Goal: Information Seeking & Learning: Learn about a topic

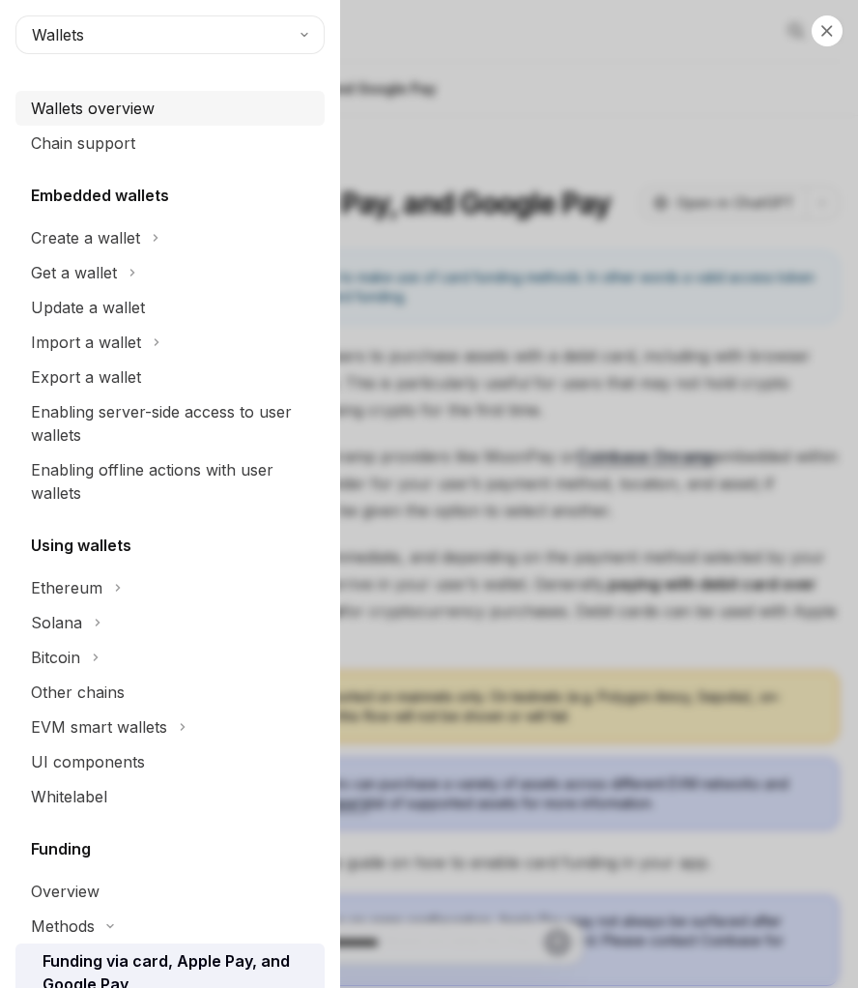
click at [144, 104] on div "Wallets overview" at bounding box center [93, 108] width 124 height 23
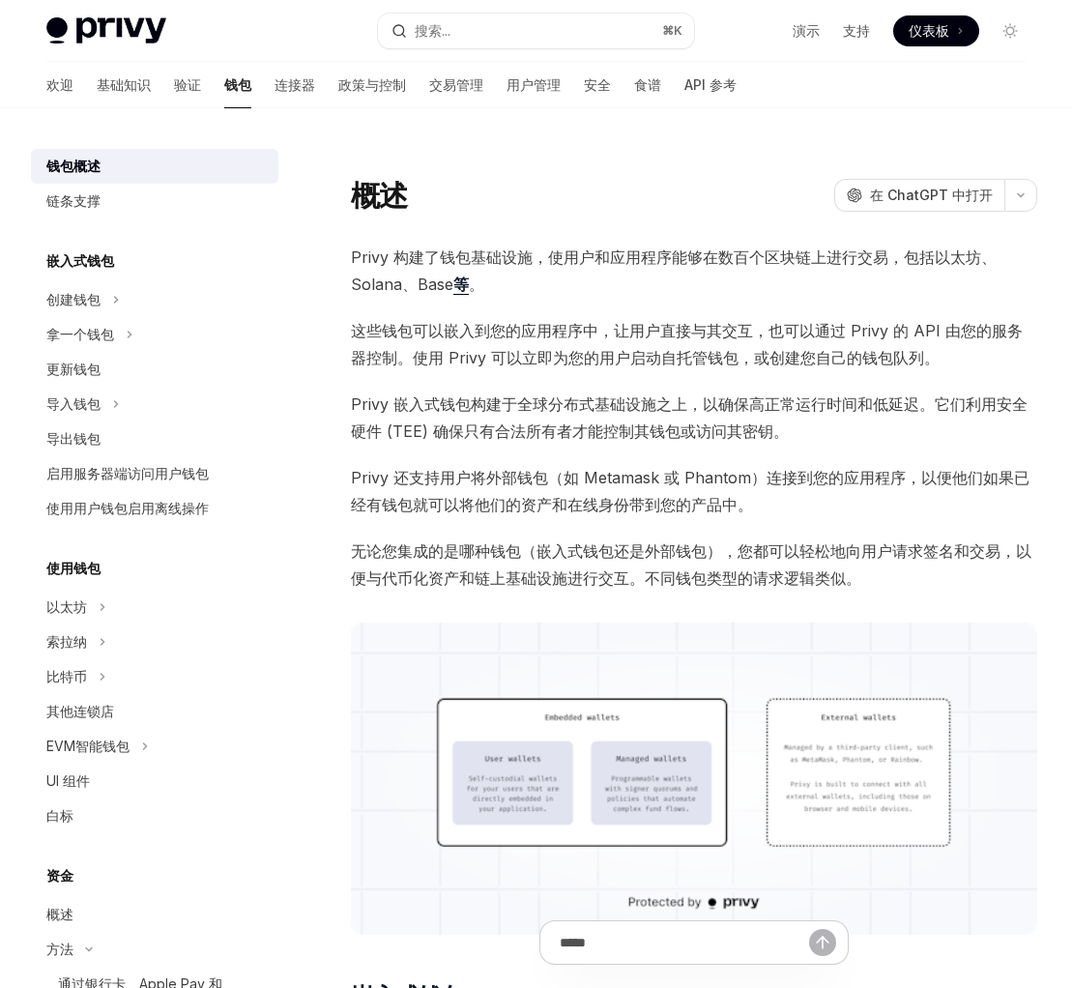
click at [808, 159] on div at bounding box center [694, 158] width 686 height 19
click at [857, 22] on span at bounding box center [936, 30] width 86 height 31
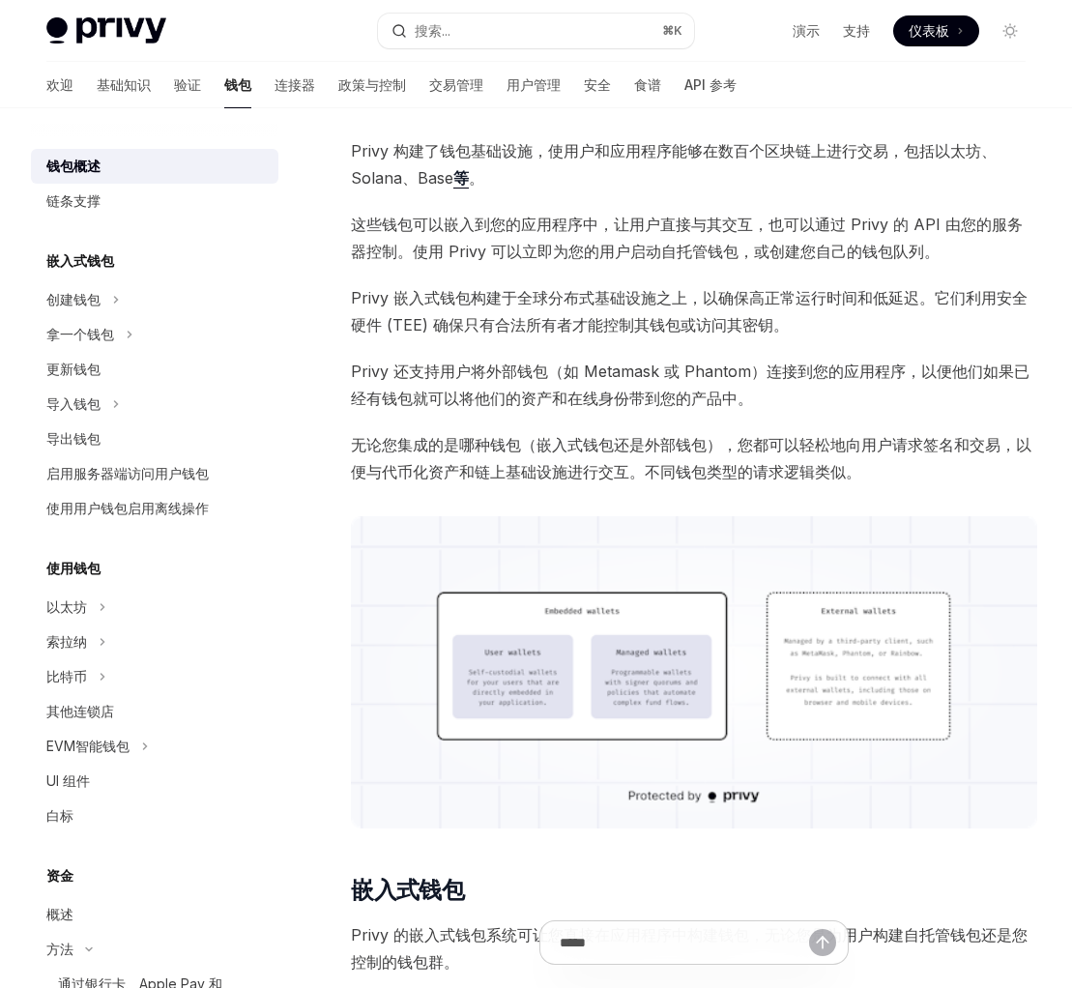
scroll to position [108, 0]
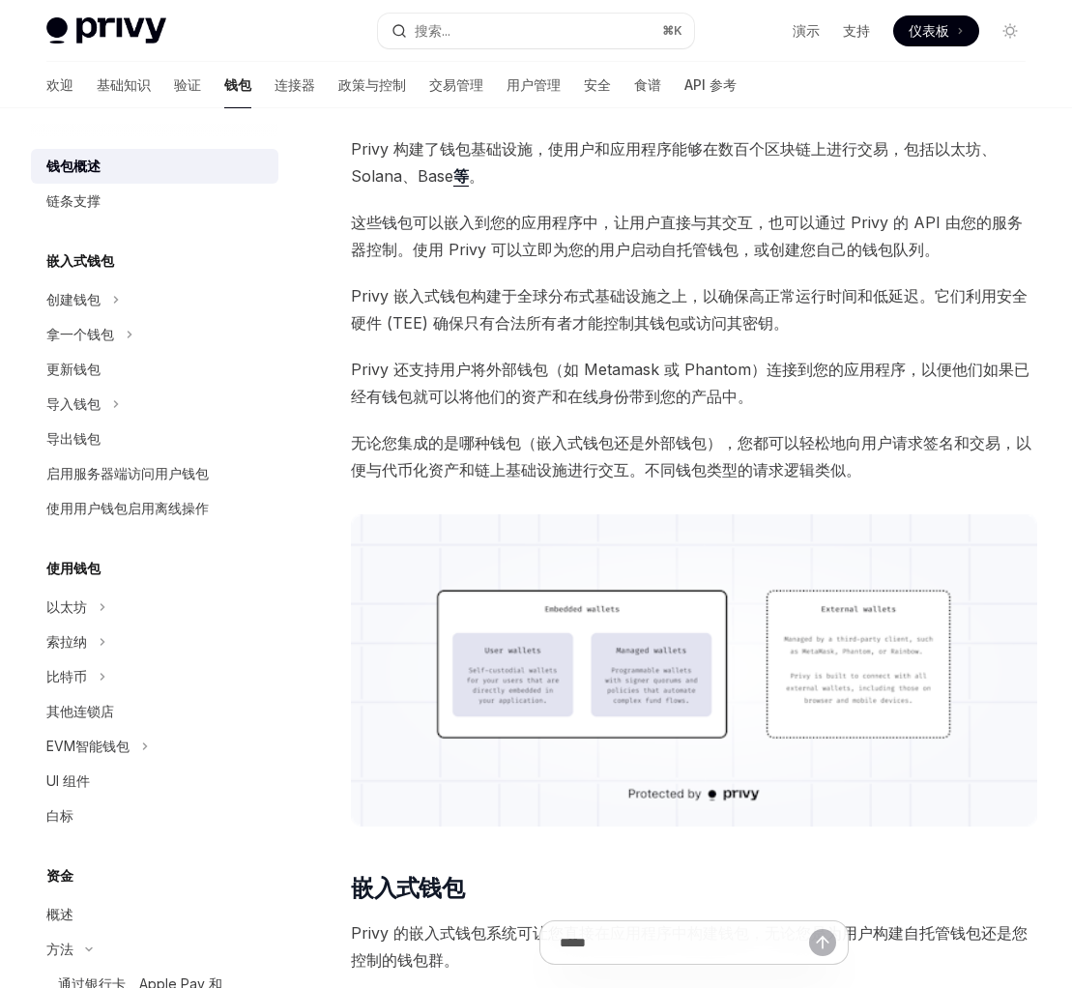
click at [740, 159] on span "Privy 构建了钱包基础设施，使用户和应用程序能够在数百个区块链上进行交易，包括以太坊、Solana、Base 等 。" at bounding box center [694, 162] width 686 height 54
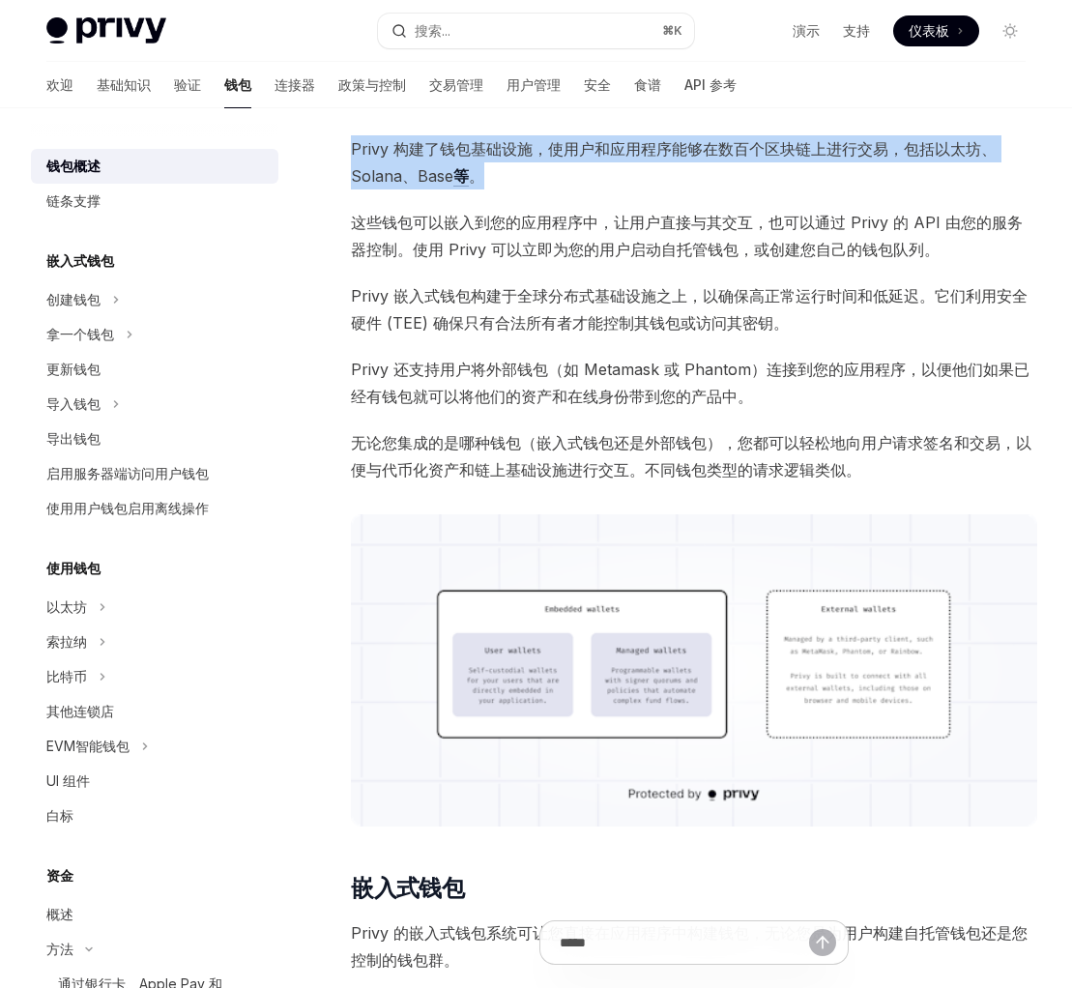
click at [740, 159] on span "Privy 构建了钱包基础设施，使用户和应用程序能够在数百个区块链上进行交易，包括以太坊、Solana、Base 等 。" at bounding box center [694, 162] width 686 height 54
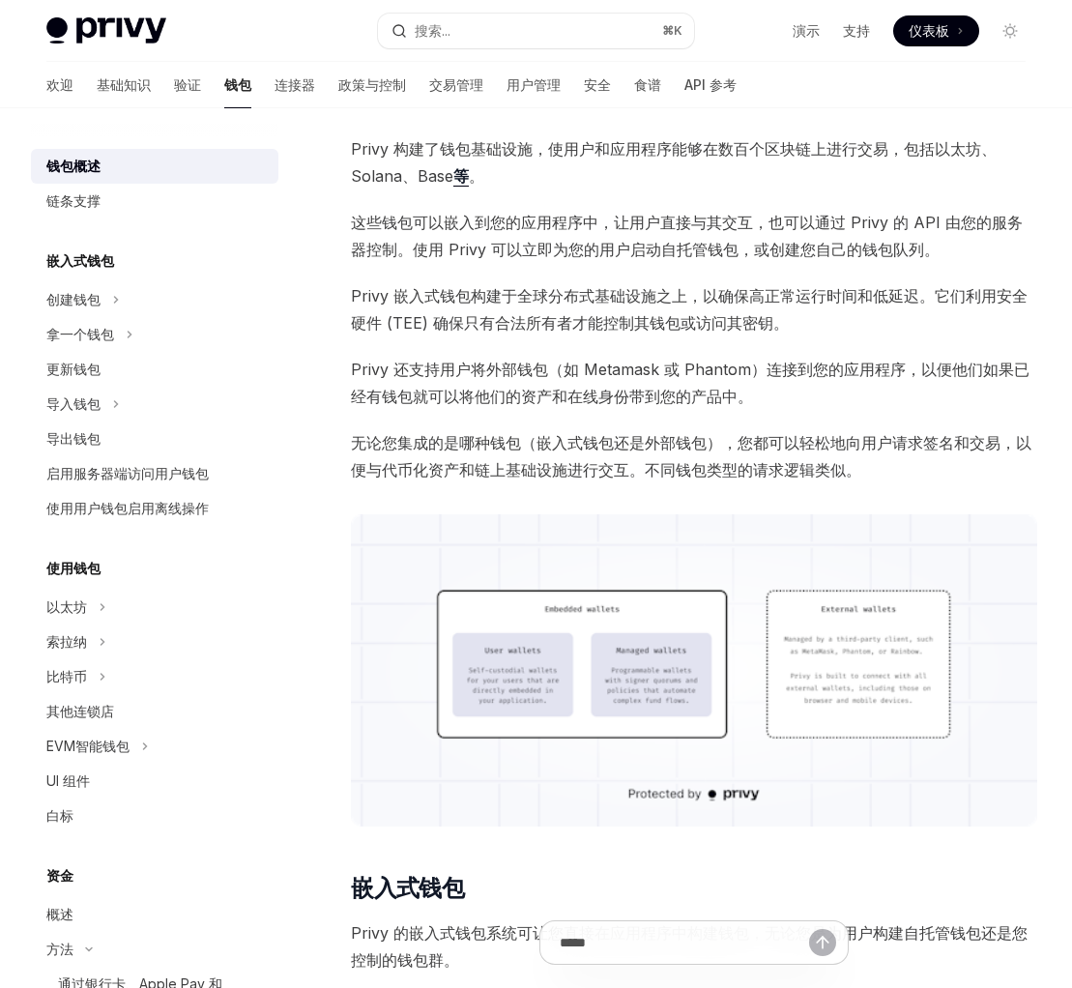
click at [665, 232] on span "这些钱包可以嵌入到您的应用程序中，让用户直接与其交互，也可以通过 Privy 的 API 由您的服务器控制。使用 Privy 可以立即为您的用户启动自托管钱包…" at bounding box center [694, 236] width 686 height 54
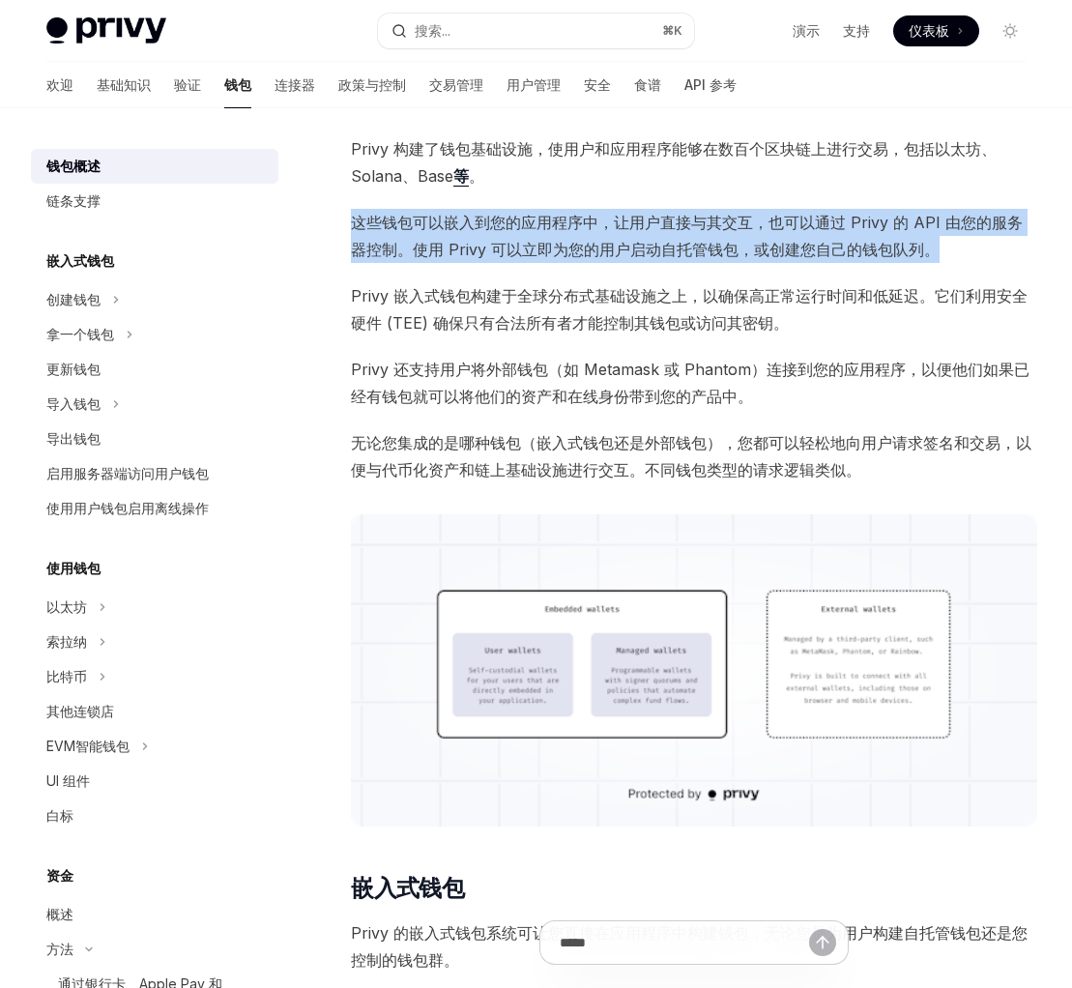
click at [665, 232] on span "这些钱包可以嵌入到您的应用程序中，让用户直接与其交互，也可以通过 Privy 的 API 由您的服务器控制。使用 Privy 可以立即为您的用户启动自托管钱包…" at bounding box center [694, 236] width 686 height 54
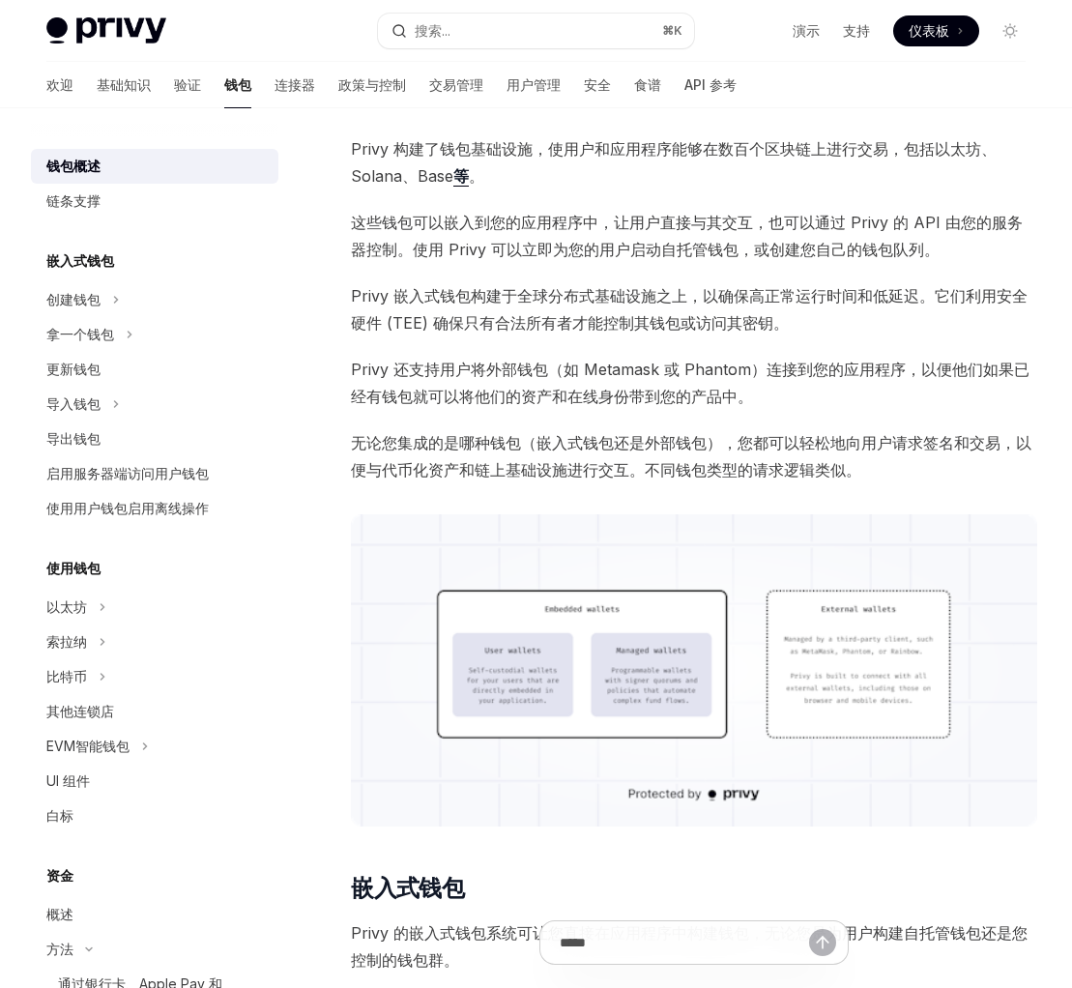
click at [628, 298] on font "Privy 嵌入式钱包构建于全球分布式基础设施之上，以确保高正常运行时间和低延迟。它们利用安全硬件 (TEE) 确保只有合法所有者才能控制其钱包或访问其密钥。" at bounding box center [689, 309] width 676 height 46
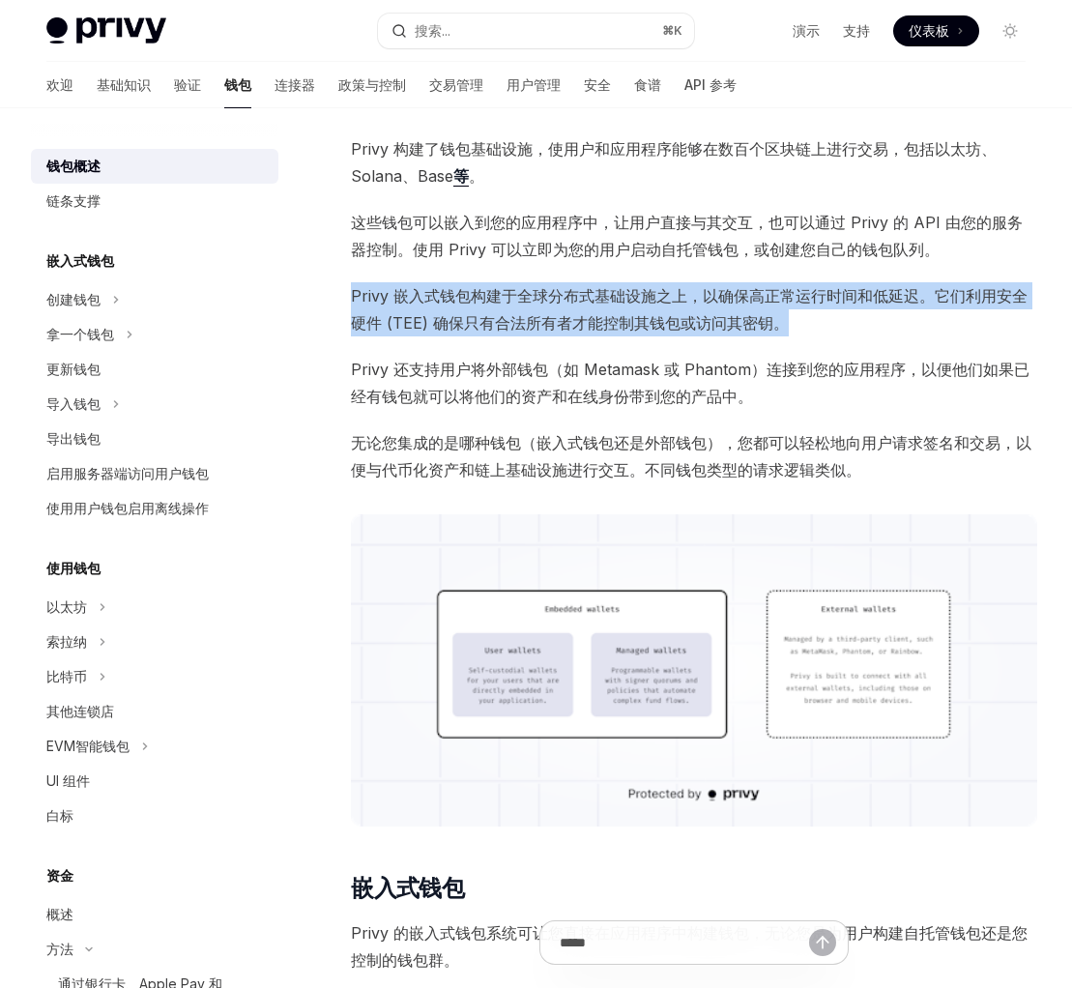
click at [628, 298] on font "Privy 嵌入式钱包构建于全球分布式基础设施之上，以确保高正常运行时间和低延迟。它们利用安全硬件 (TEE) 确保只有合法所有者才能控制其钱包或访问其密钥。" at bounding box center [689, 309] width 676 height 46
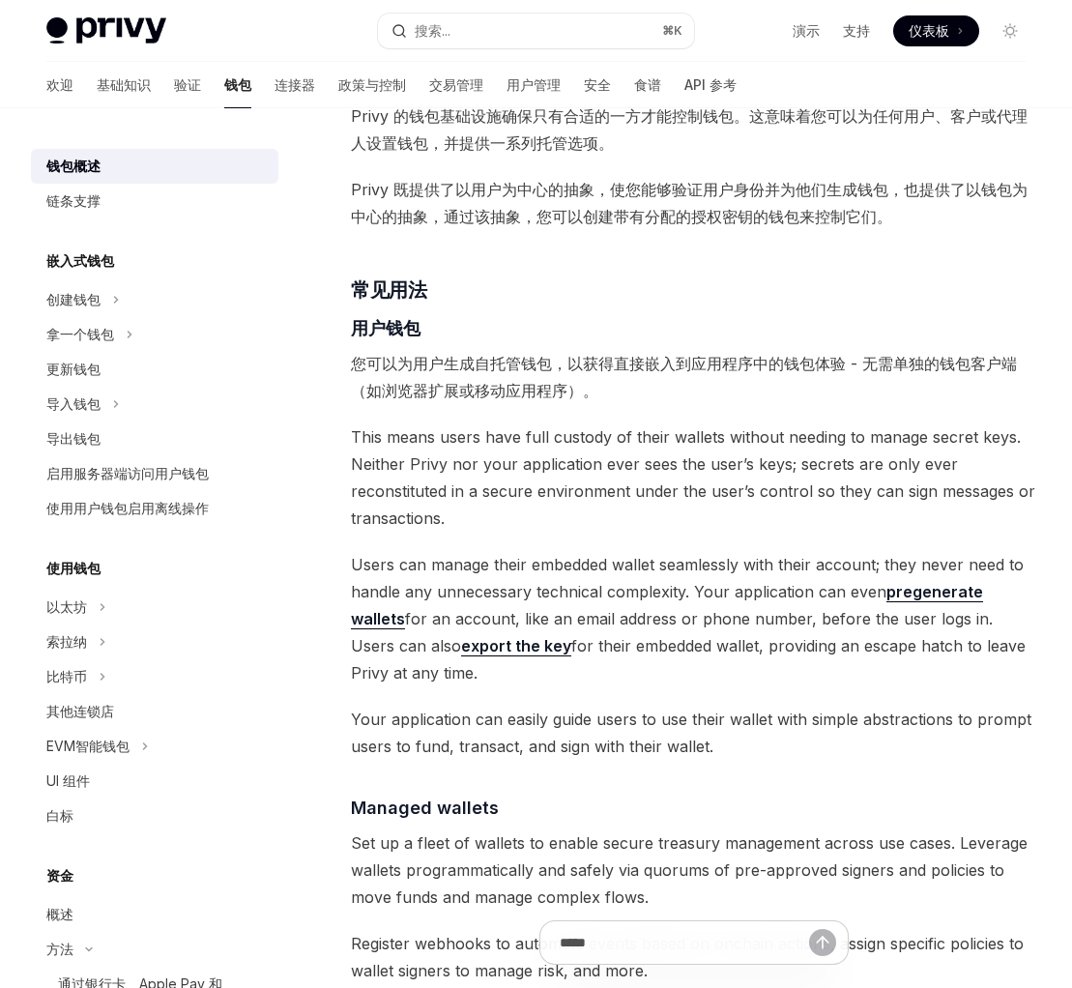
scroll to position [1011, 0]
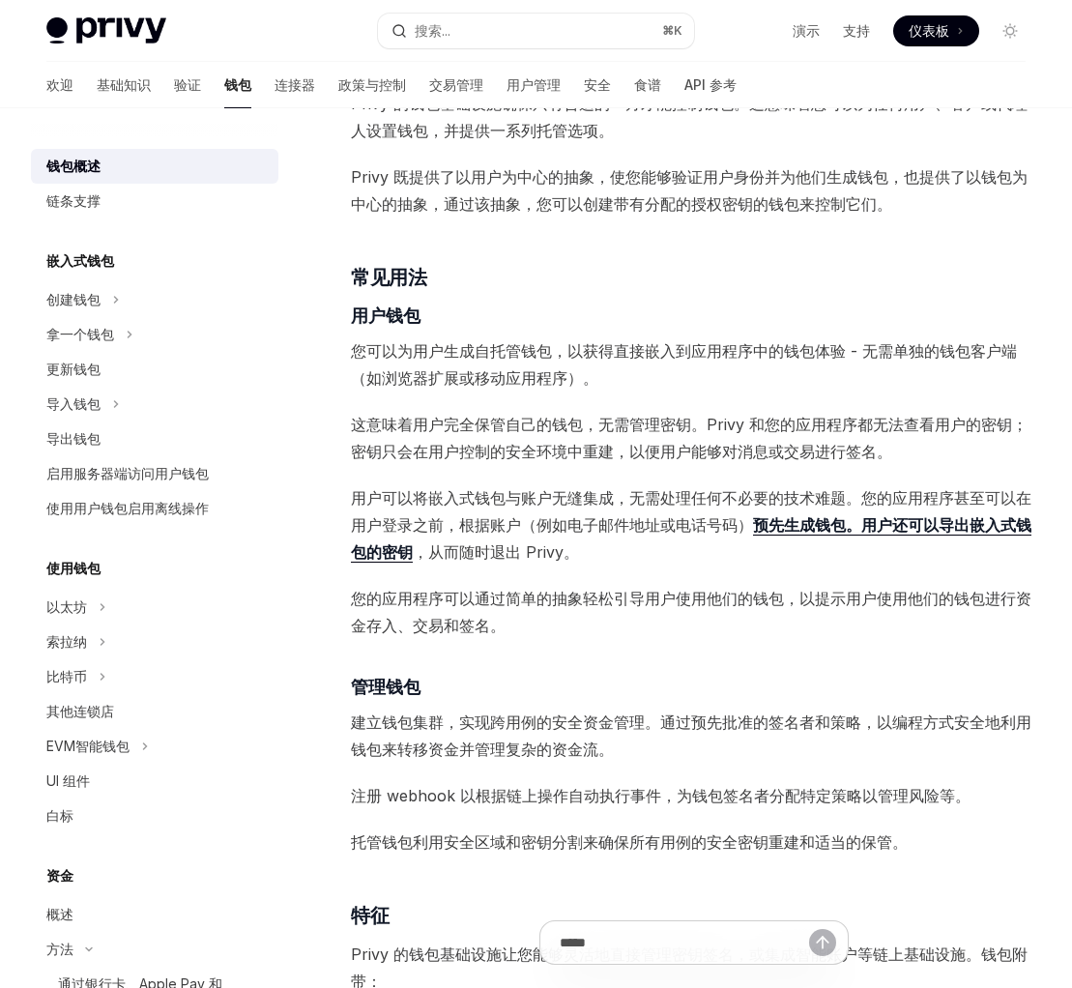
click at [591, 353] on font "您可以为用户生成自托管钱包，以获得直接嵌入到应用程序中的钱包体验 - 无需单独的钱包客户端（如浏览器扩展或移动应用程序）。" at bounding box center [684, 364] width 666 height 46
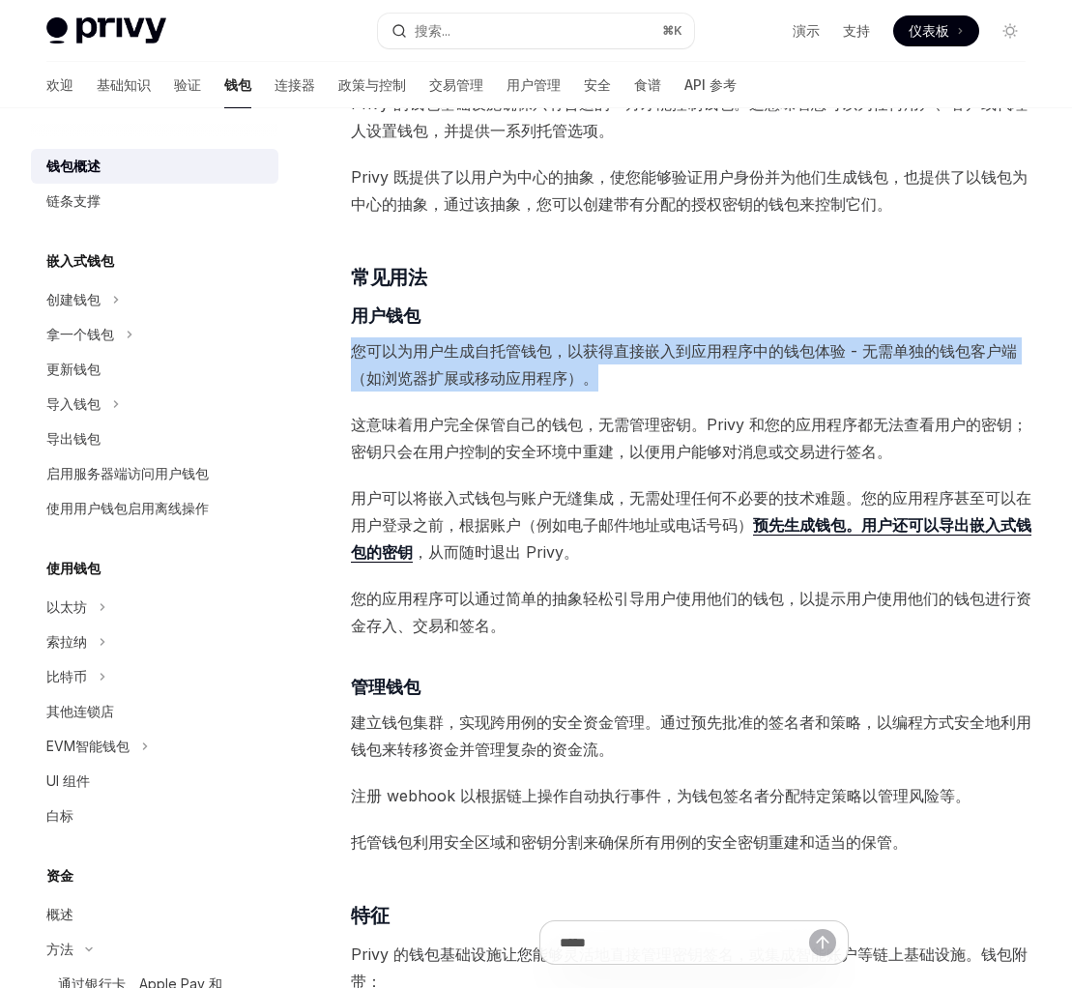
click at [591, 353] on font "您可以为用户生成自托管钱包，以获得直接嵌入到应用程序中的钱包体验 - 无需单独的钱包客户端（如浏览器扩展或移动应用程序）。" at bounding box center [684, 364] width 666 height 46
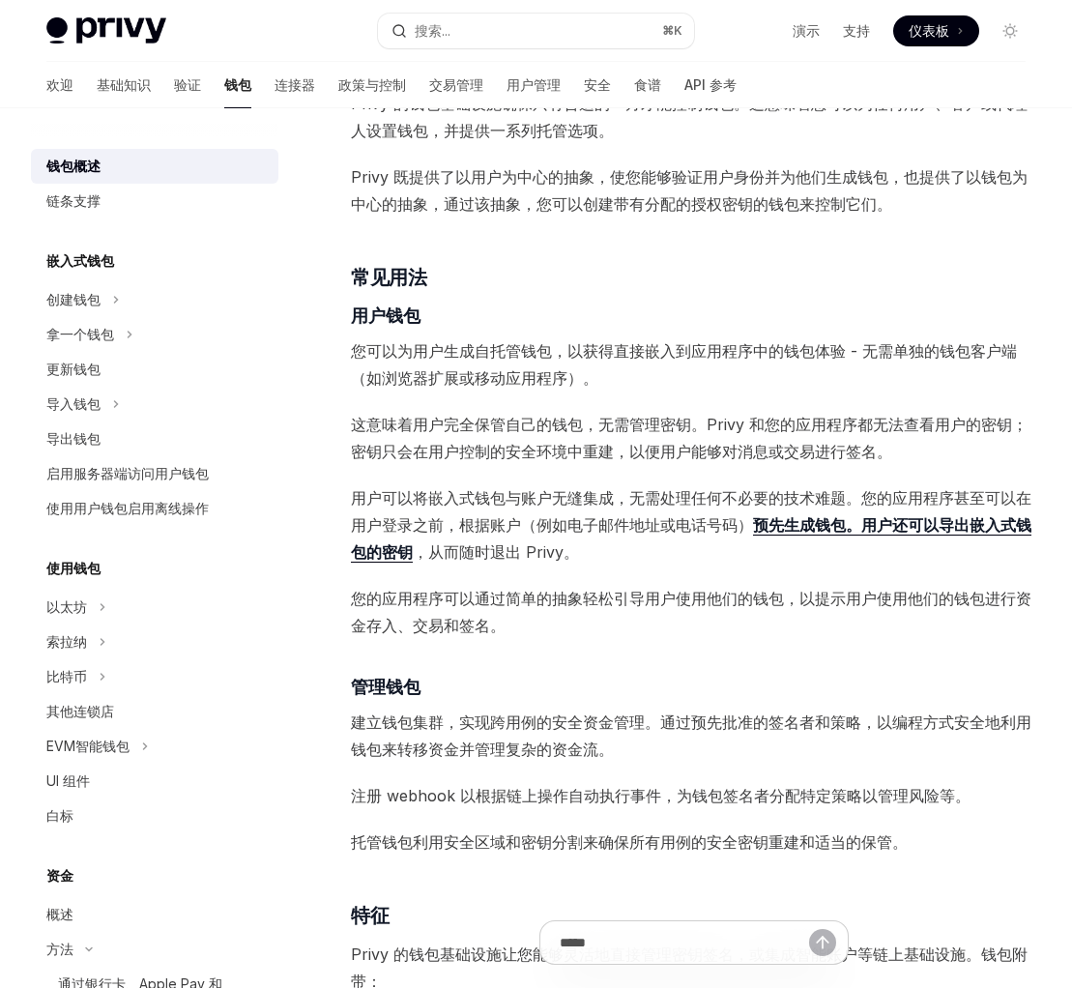
click at [588, 416] on font "这意味着用户完全保管自己的钱包，无需管理密钥。Privy 和您的应用程序都无法查看用户的密钥；密钥只会在用户控制的安全环境中重建，以便用户能够对消息或交易进行…" at bounding box center [689, 438] width 676 height 46
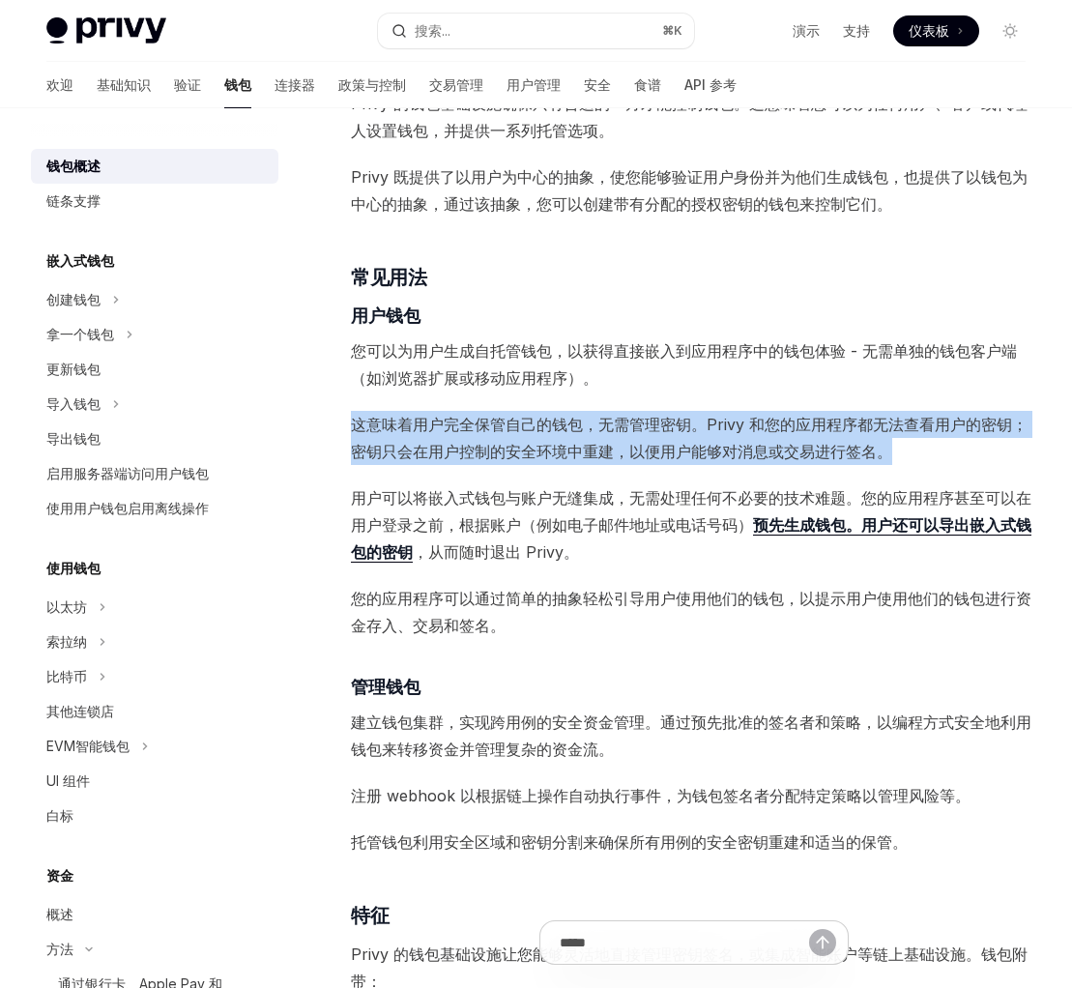
click at [588, 416] on font "这意味着用户完全保管自己的钱包，无需管理密钥。Privy 和您的应用程序都无法查看用户的密钥；密钥只会在用户控制的安全环境中重建，以便用户能够对消息或交易进行…" at bounding box center [689, 438] width 676 height 46
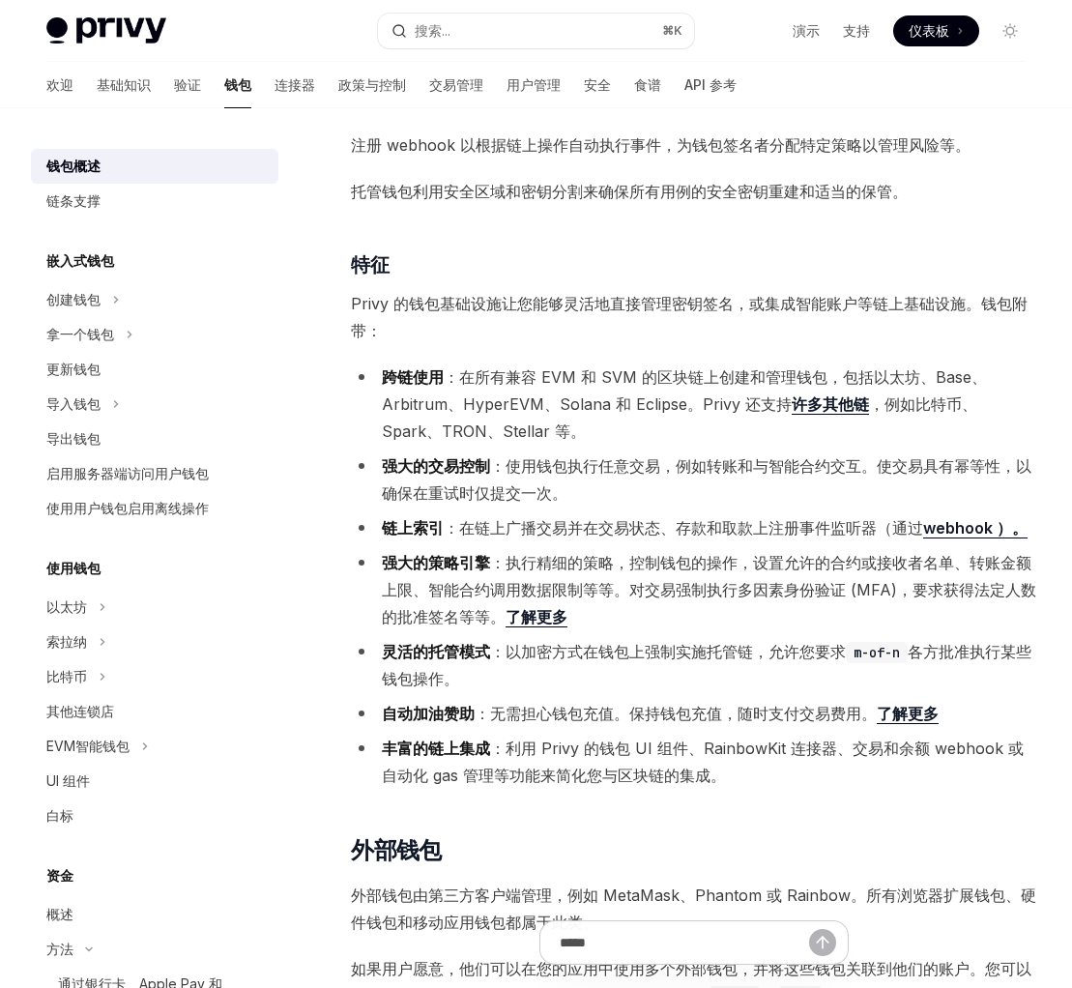
scroll to position [1684, 0]
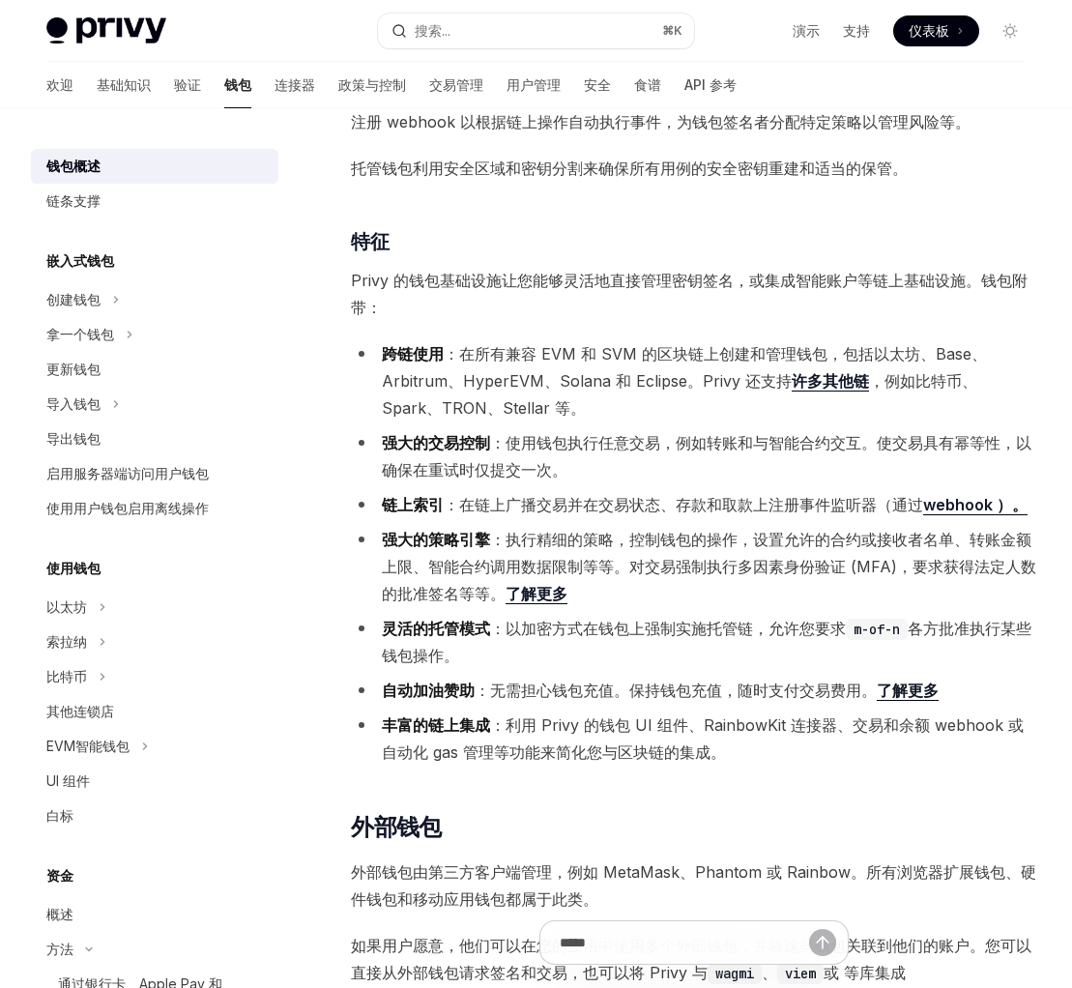
click at [609, 369] on li "跨链使用 ：在所有兼容 EVM 和 SVM 的区块链上创建和管理钱包，包括以太坊、Base、Arbitrum、HyperEVM、Solana 和 Eclips…" at bounding box center [694, 380] width 686 height 81
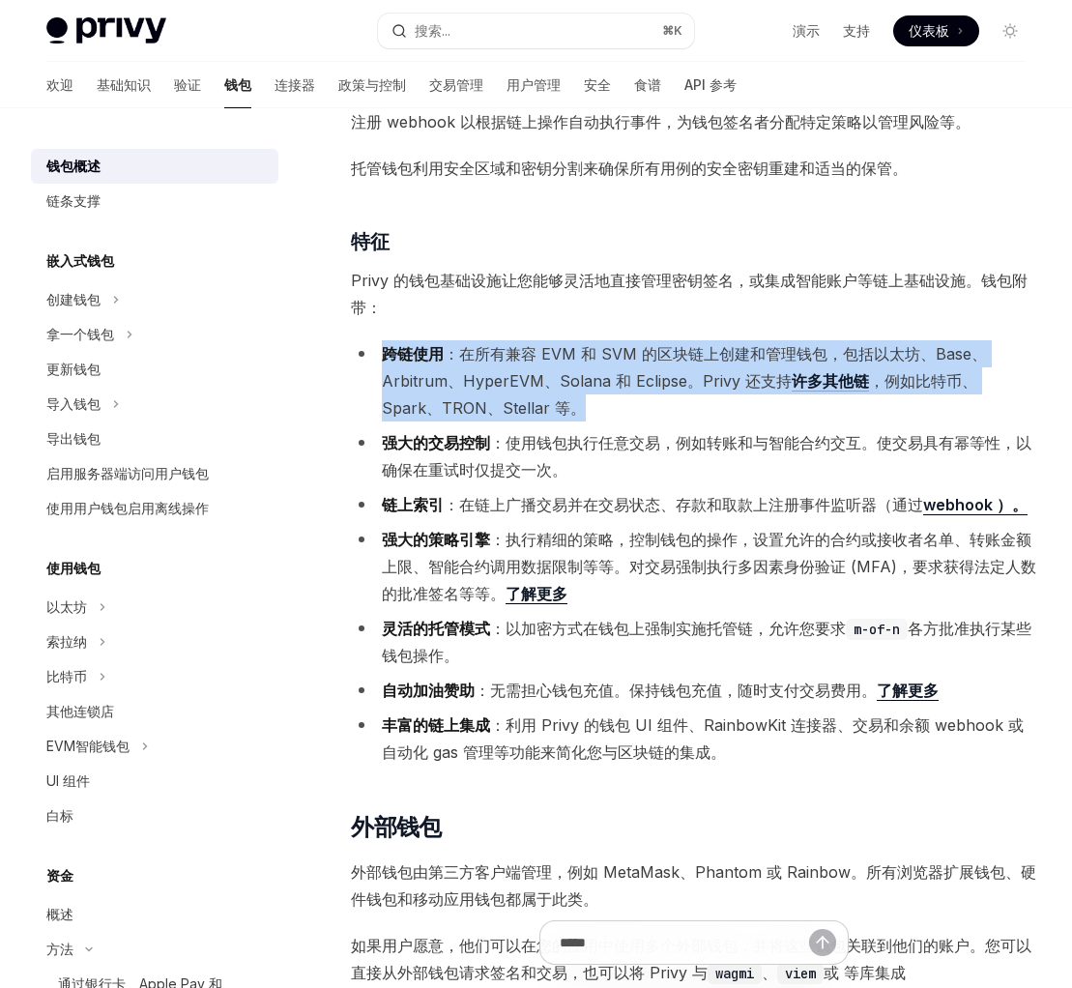
click at [609, 369] on li "跨链使用 ：在所有兼容 EVM 和 SVM 的区块链上创建和管理钱包，包括以太坊、Base、Arbitrum、HyperEVM、Solana 和 Eclips…" at bounding box center [694, 380] width 686 height 81
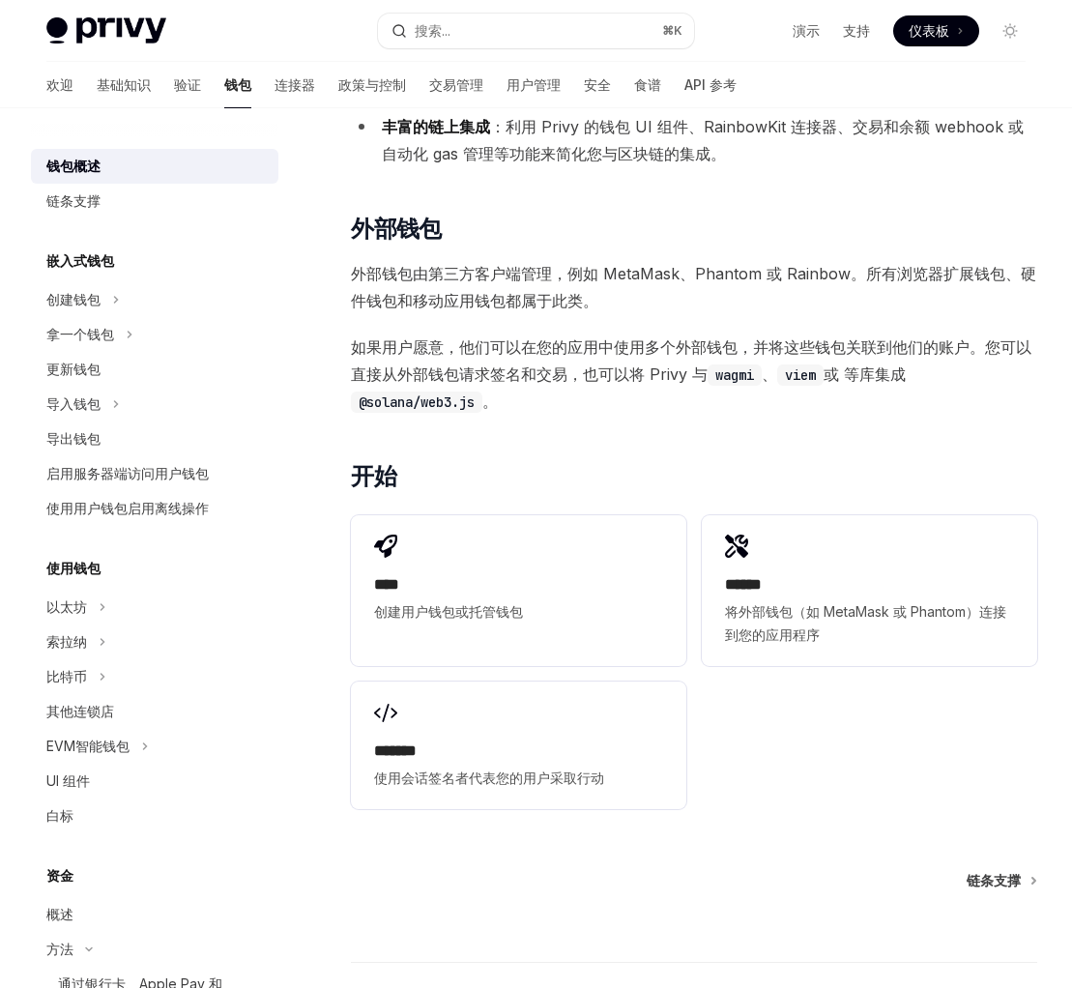
scroll to position [2293, 0]
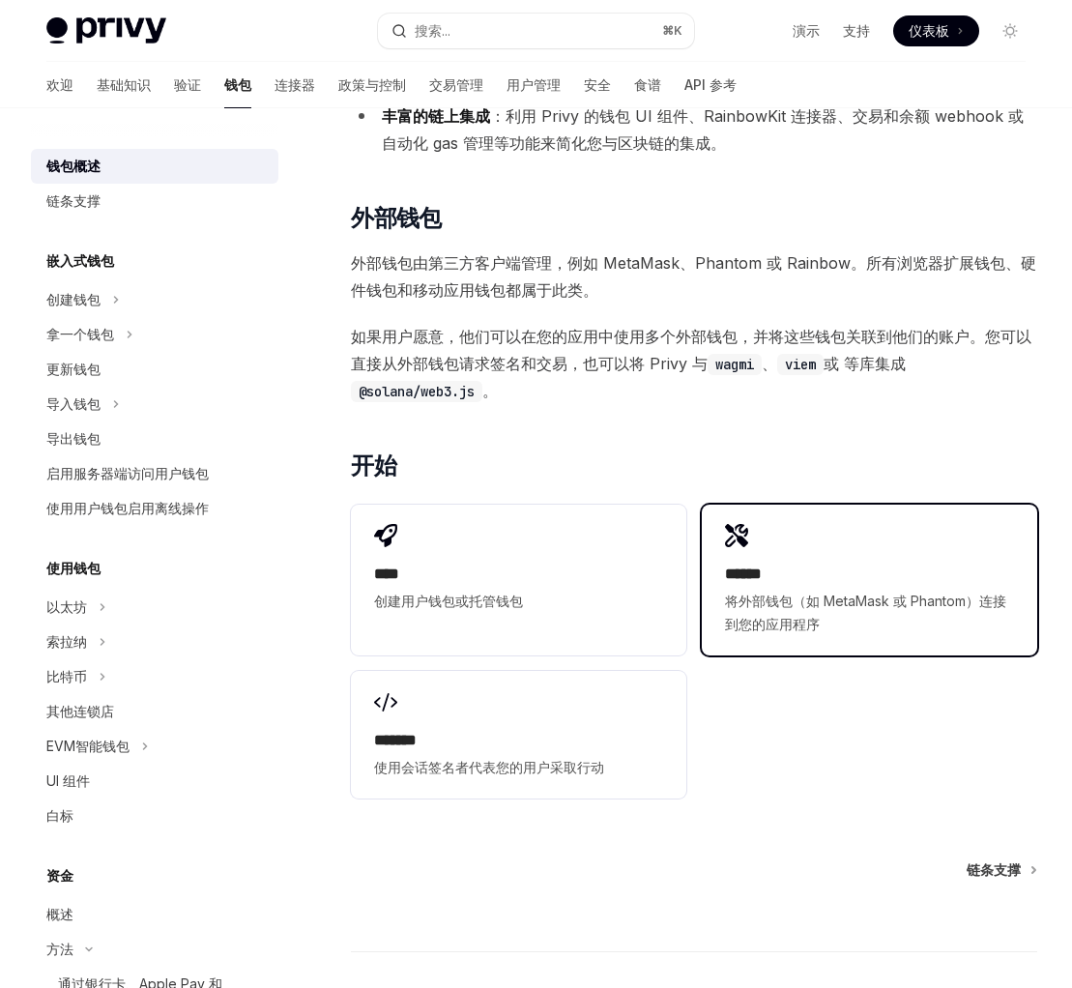
click at [773, 590] on span "将外部钱包（如 MetaMask 或 Phantom）连接到您的应用程序" at bounding box center [869, 612] width 289 height 46
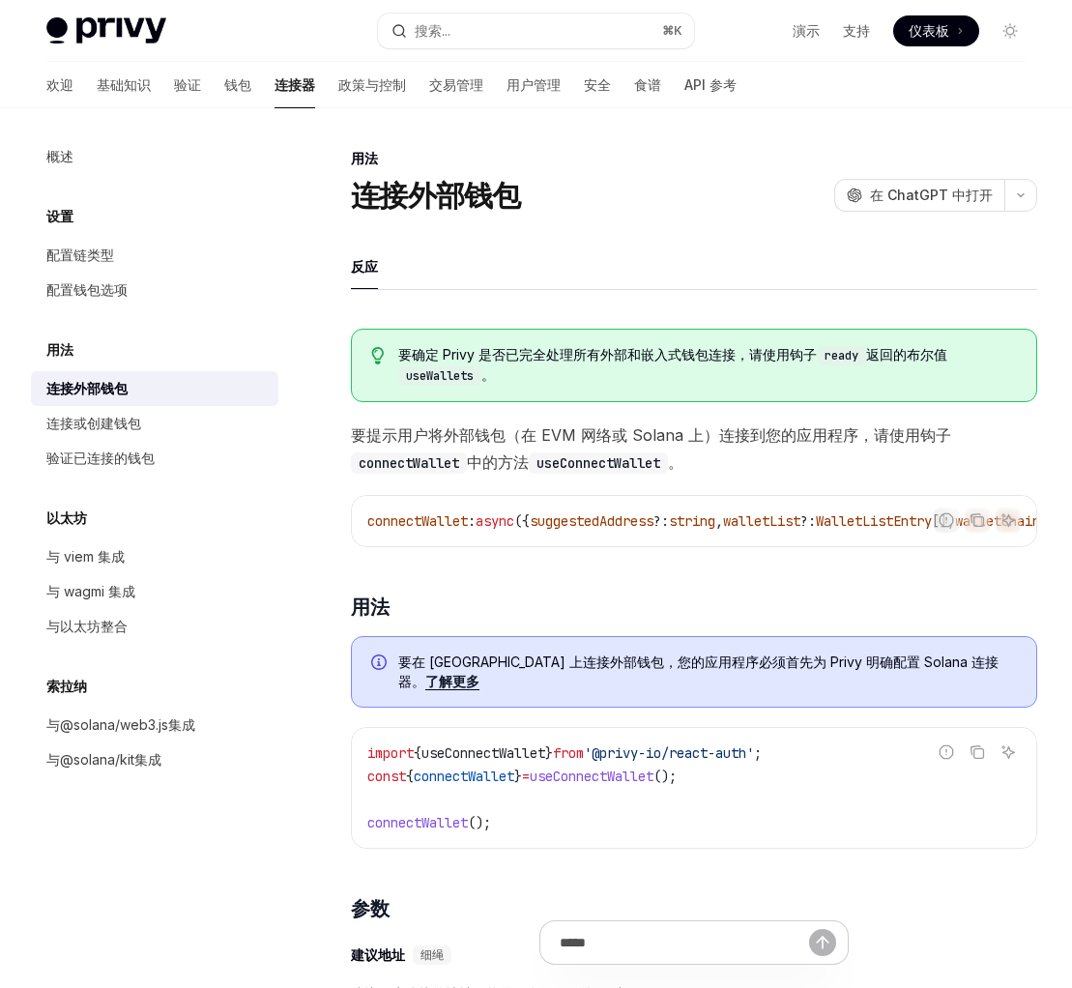
click at [544, 362] on font "要确定 Privy 是否已完全处理所有外部和嵌入式钱包连接，请使用钩子" at bounding box center [607, 354] width 418 height 16
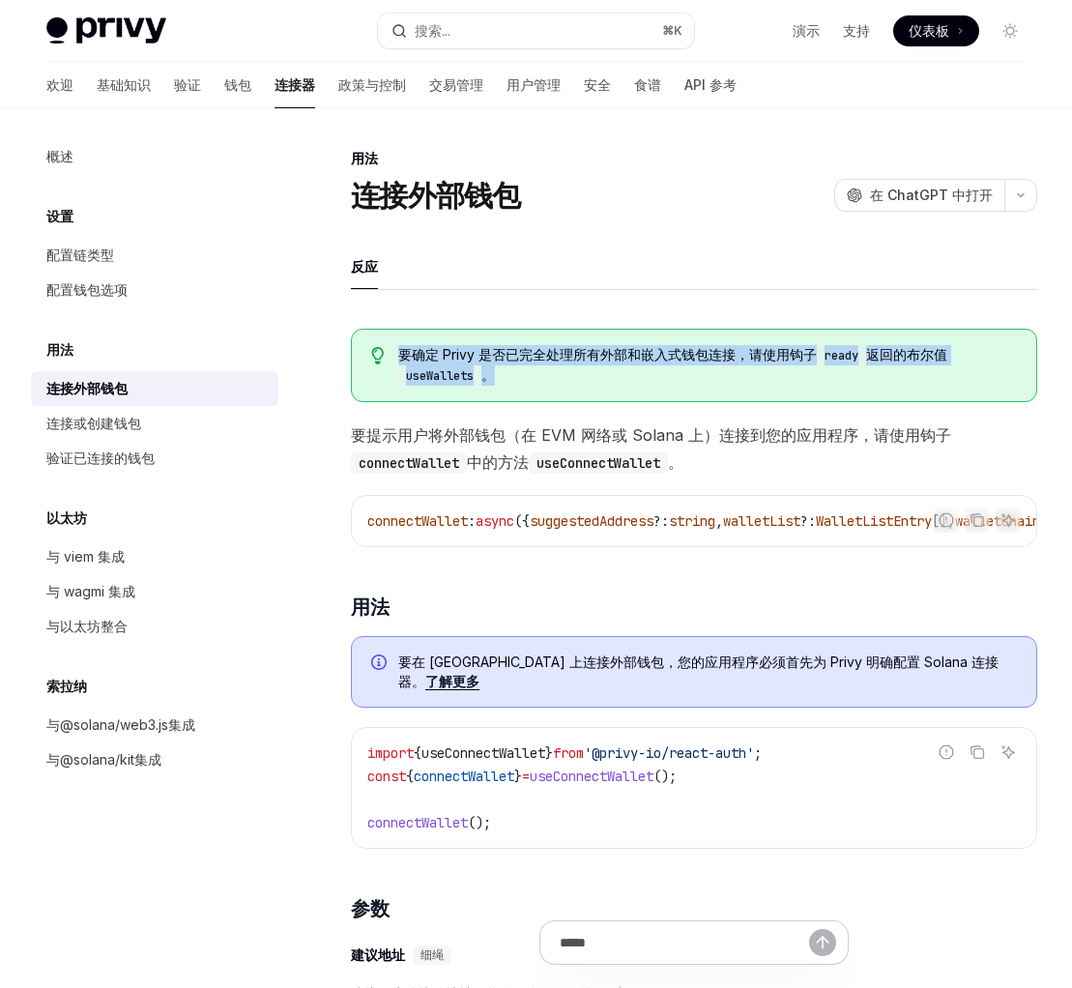
click at [544, 362] on font "要确定 Privy 是否已完全处理所有外部和嵌入式钱包连接，请使用钩子" at bounding box center [607, 354] width 418 height 16
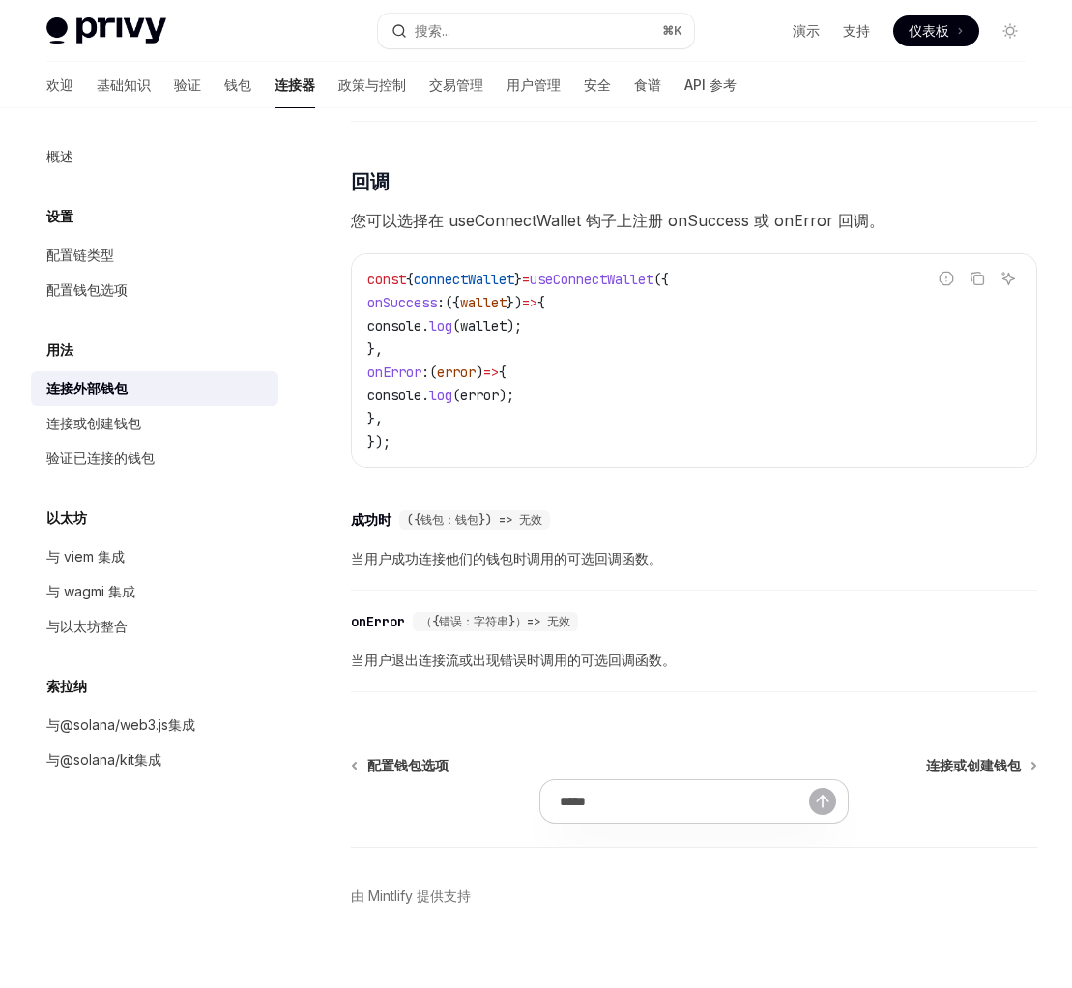
scroll to position [1122, 0]
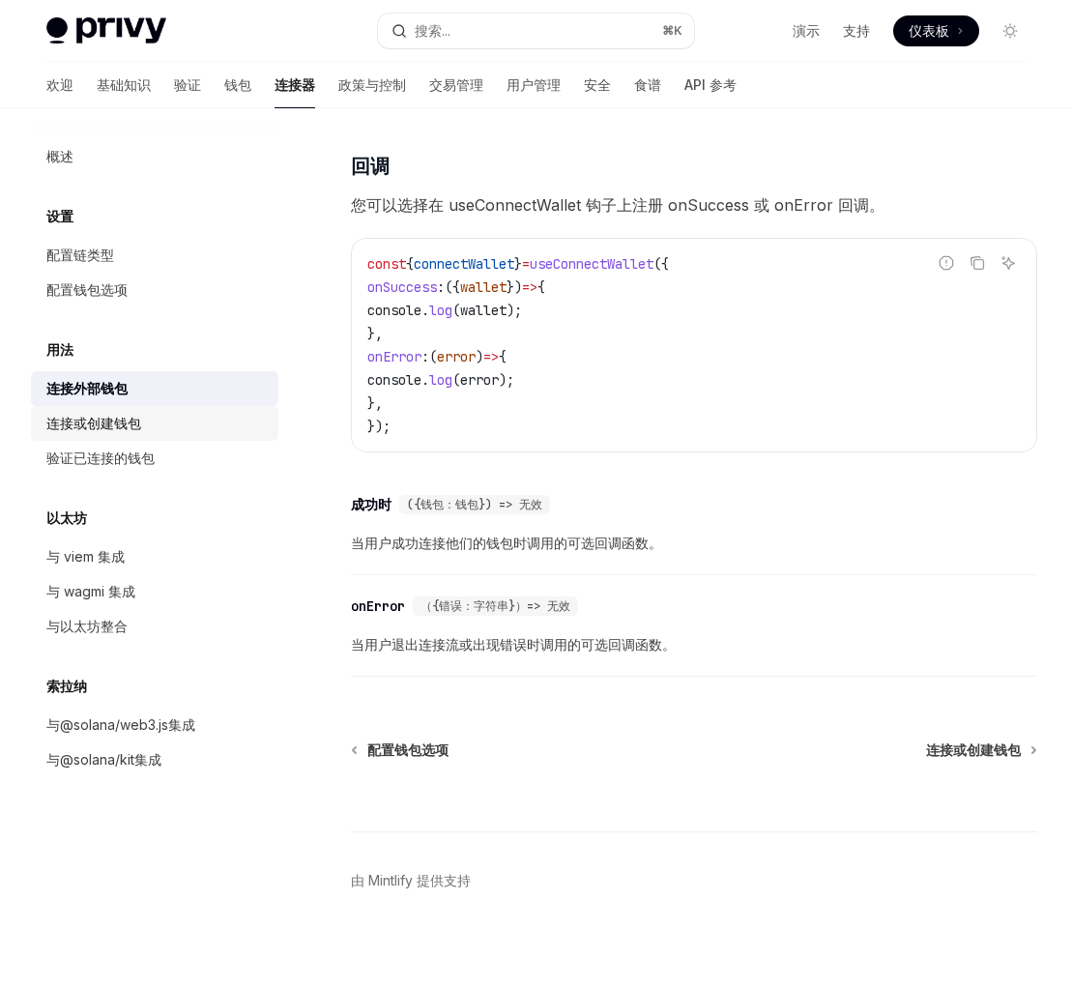
click at [111, 416] on font "连接或创建钱包" at bounding box center [93, 423] width 95 height 16
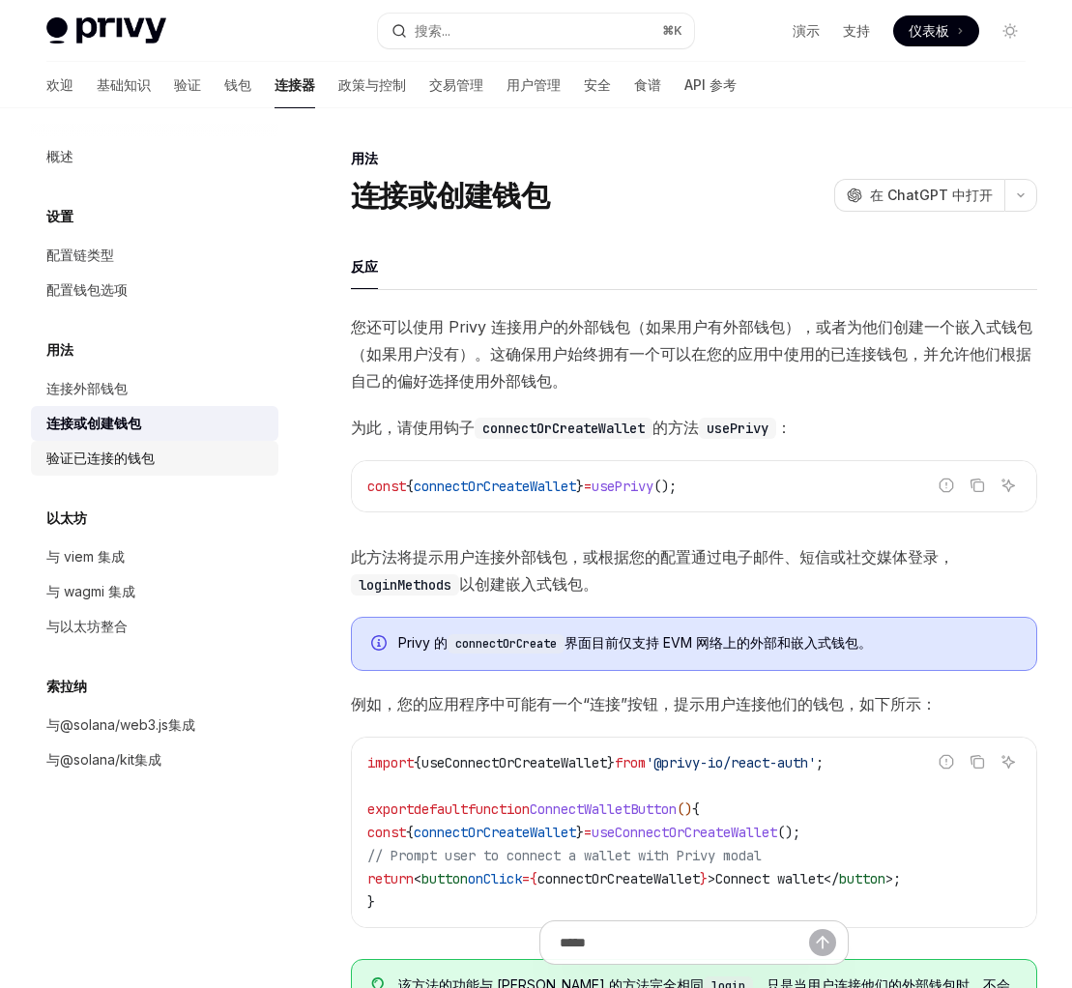
click at [160, 455] on div "验证已连接的钱包" at bounding box center [156, 457] width 220 height 23
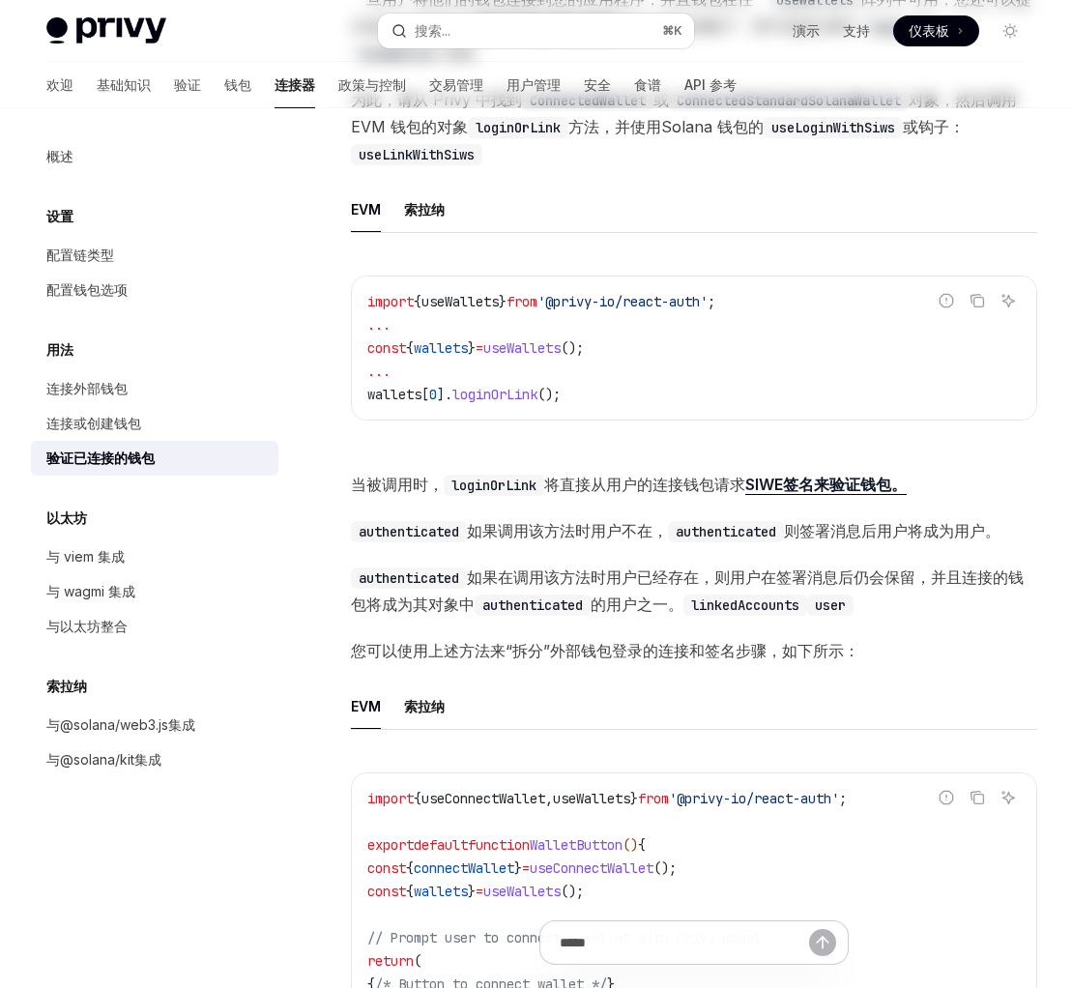
scroll to position [971, 0]
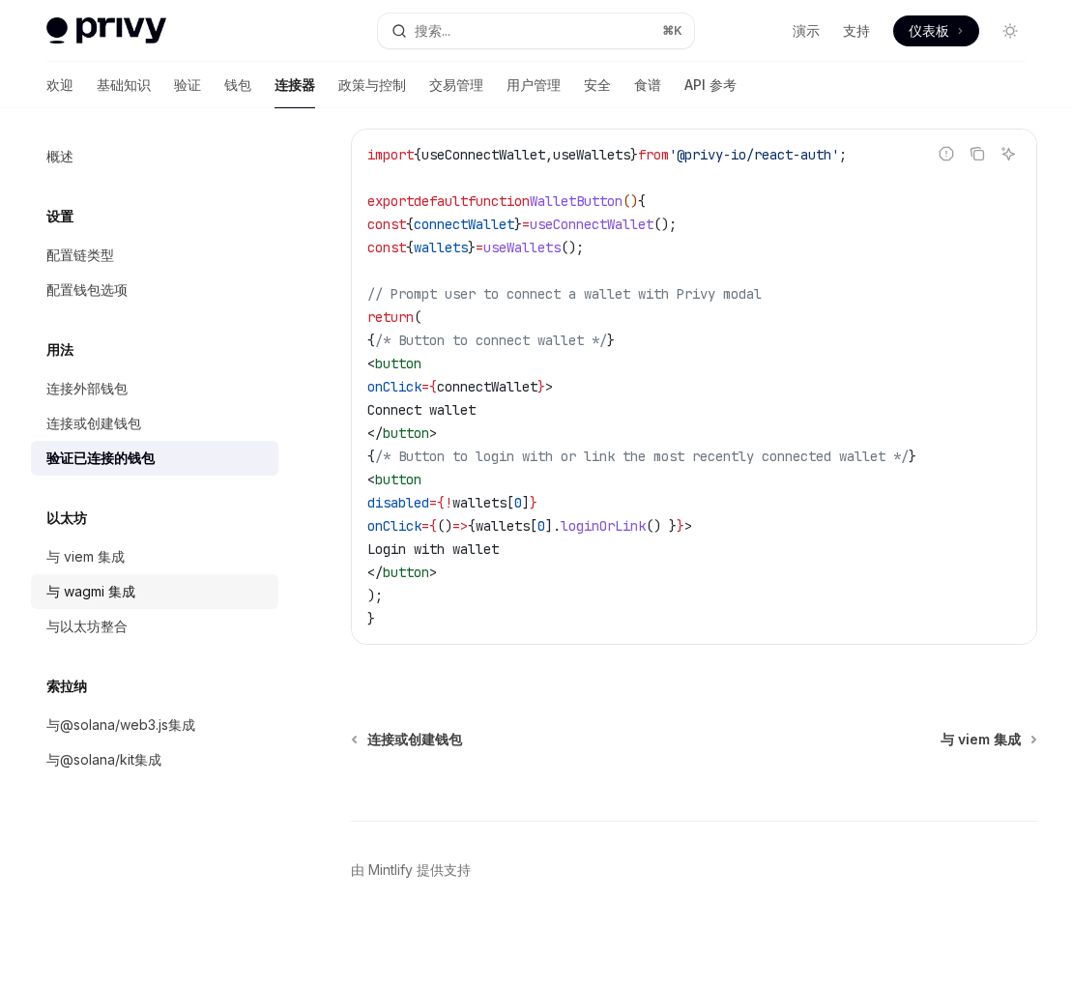
click at [111, 577] on link "与 wagmi 集成" at bounding box center [154, 591] width 247 height 35
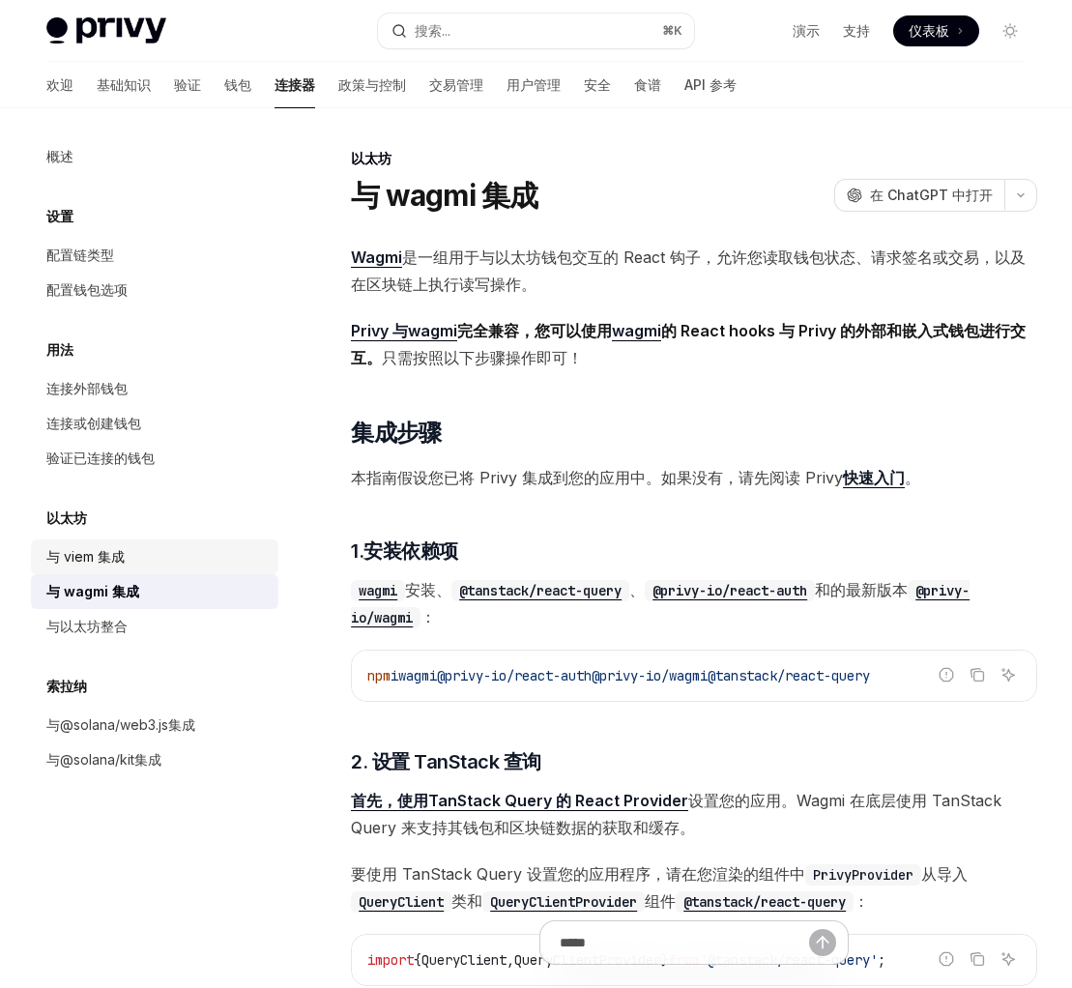
click at [139, 563] on div "与 viem 集成" at bounding box center [156, 556] width 220 height 23
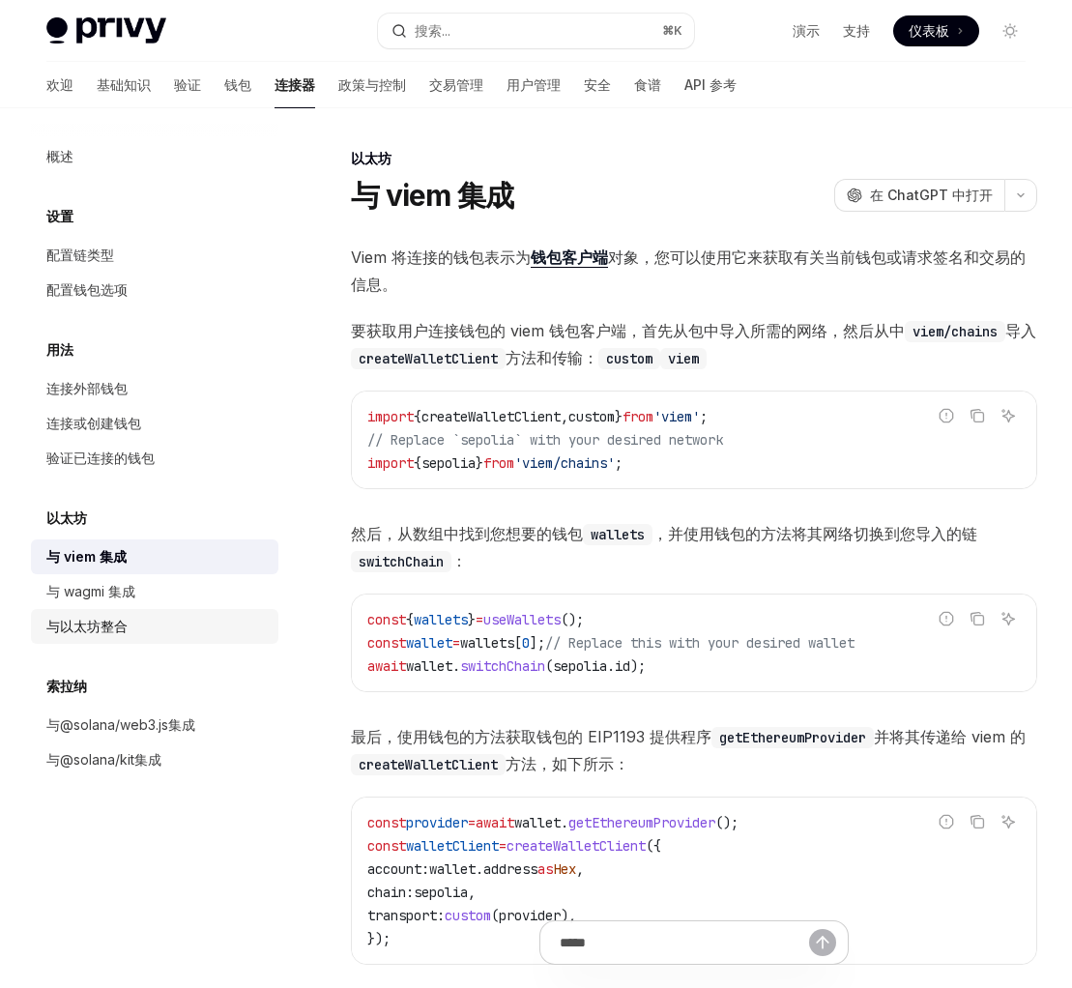
click at [139, 619] on div "与以太坊整合" at bounding box center [156, 626] width 220 height 23
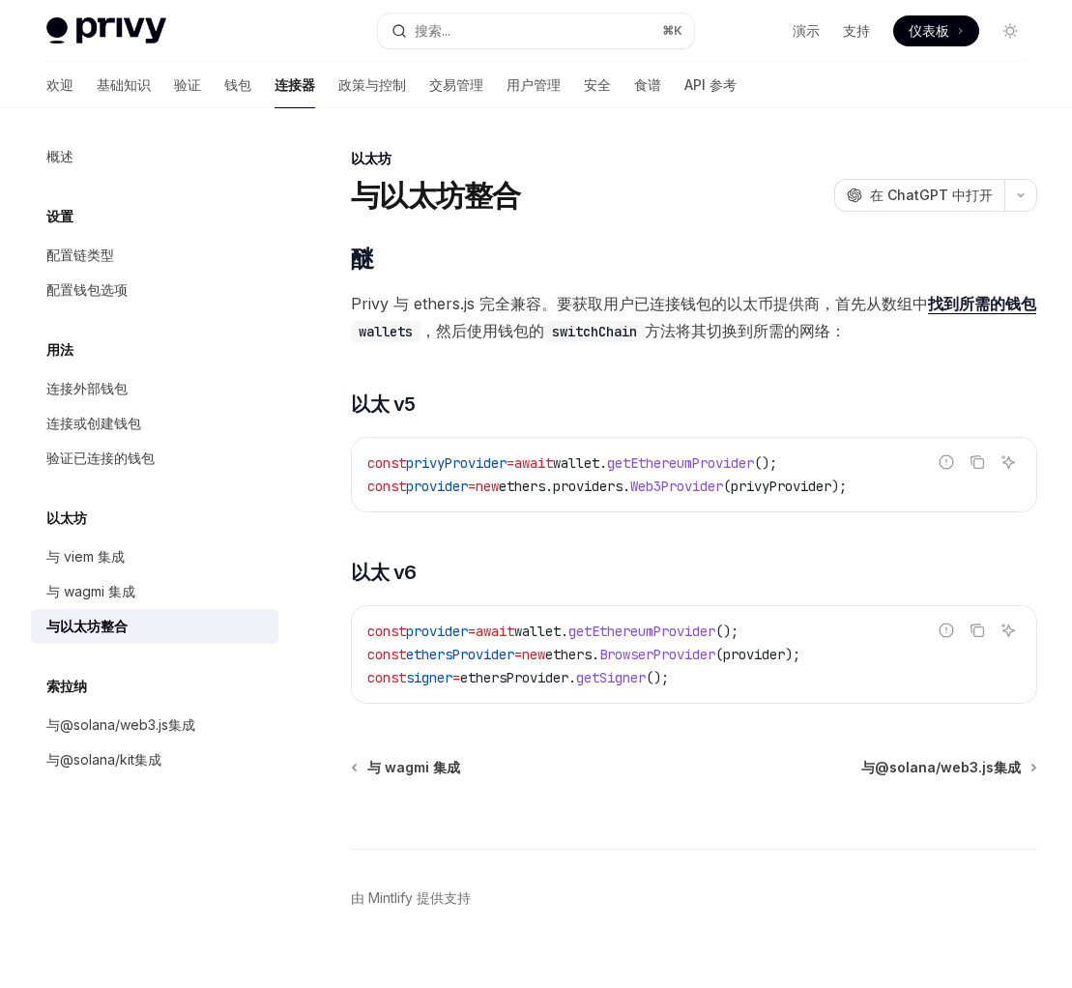
drag, startPoint x: 519, startPoint y: 277, endPoint x: 572, endPoint y: 318, distance: 66.9
click at [561, 307] on div "​ 醚 Privy 与 ethers.js 完全兼容。要获取用户已连接钱包的以太币提供商，首先从数组 中 找到所需的钱包 wallets ，然后使用钱包的 s…" at bounding box center [694, 474] width 686 height 460
click at [580, 325] on code "switchChain" at bounding box center [594, 331] width 100 height 21
click at [95, 555] on font "与 viem 集成" at bounding box center [85, 556] width 78 height 16
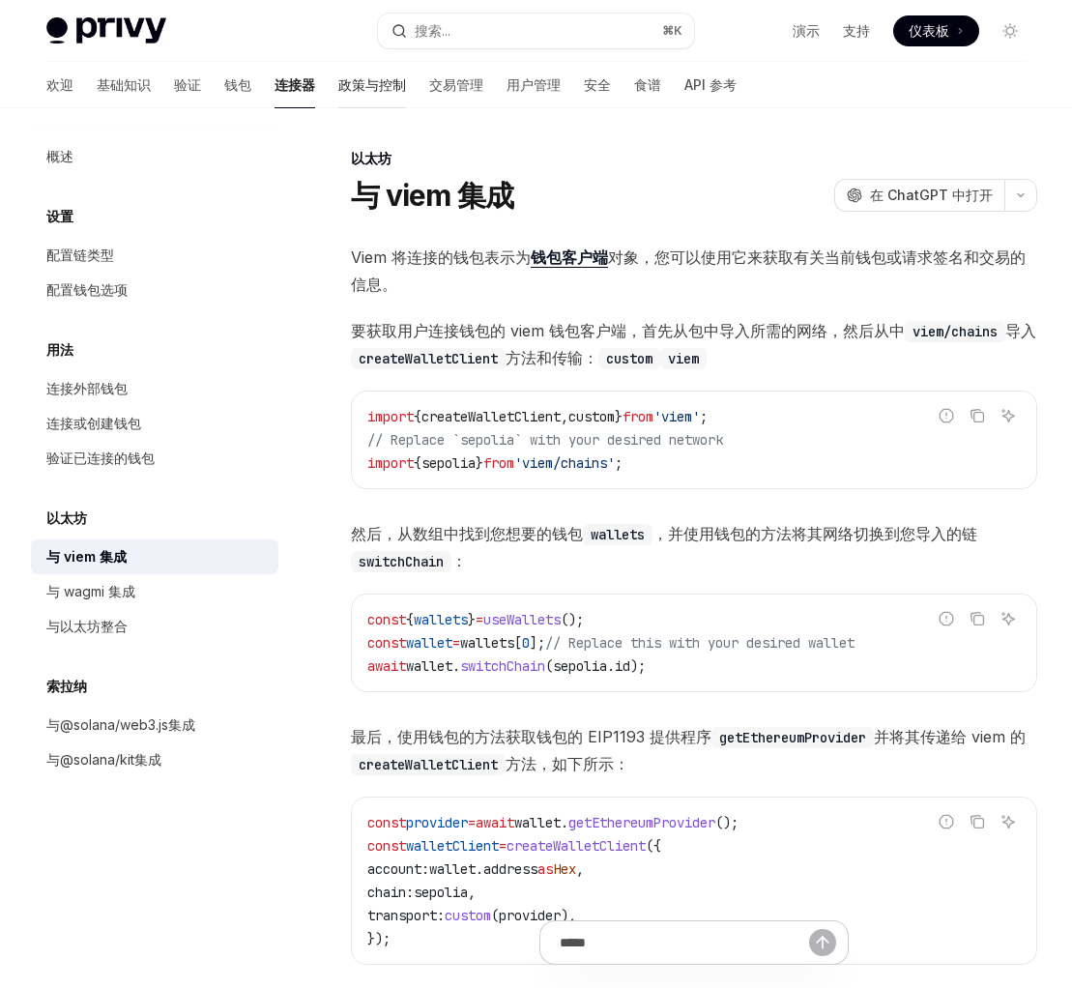
click at [338, 90] on font "政策与控制" at bounding box center [372, 84] width 68 height 16
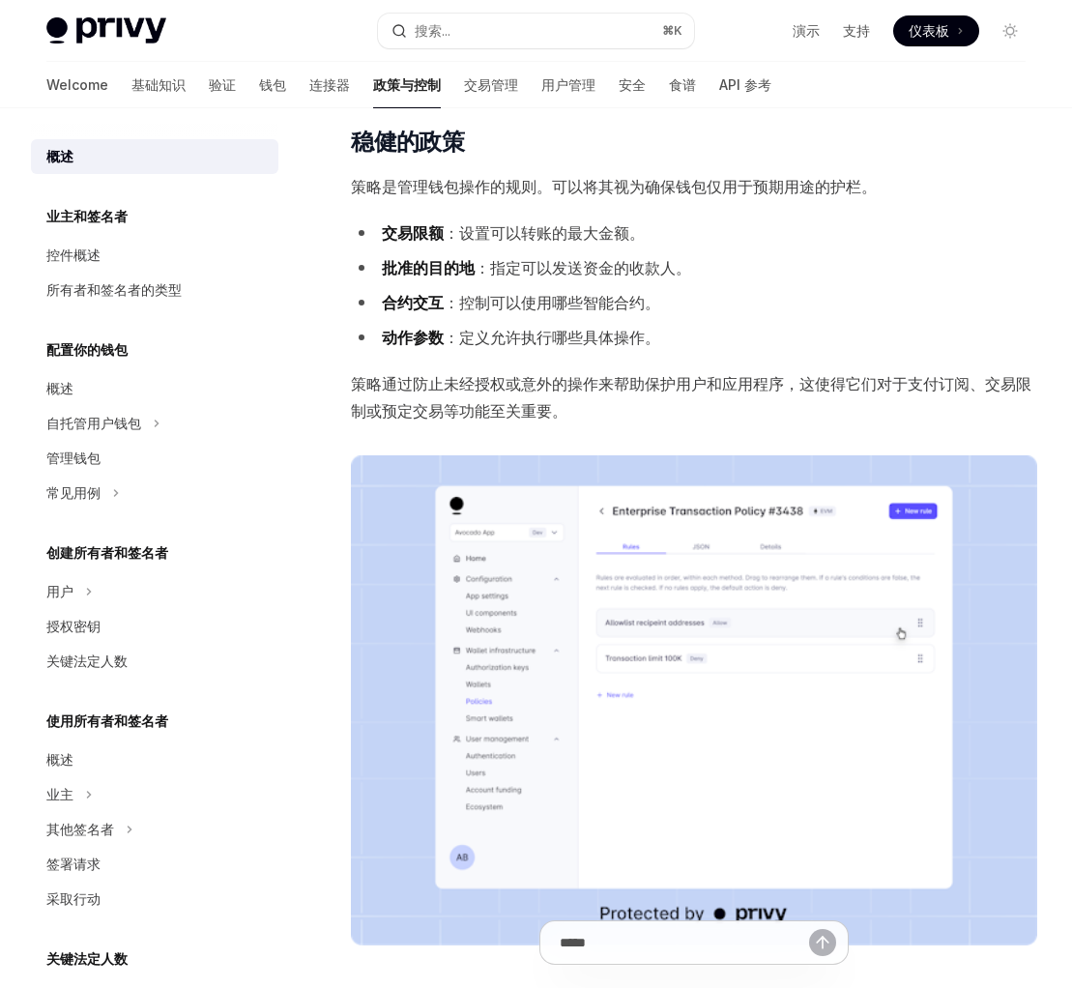
scroll to position [1347, 0]
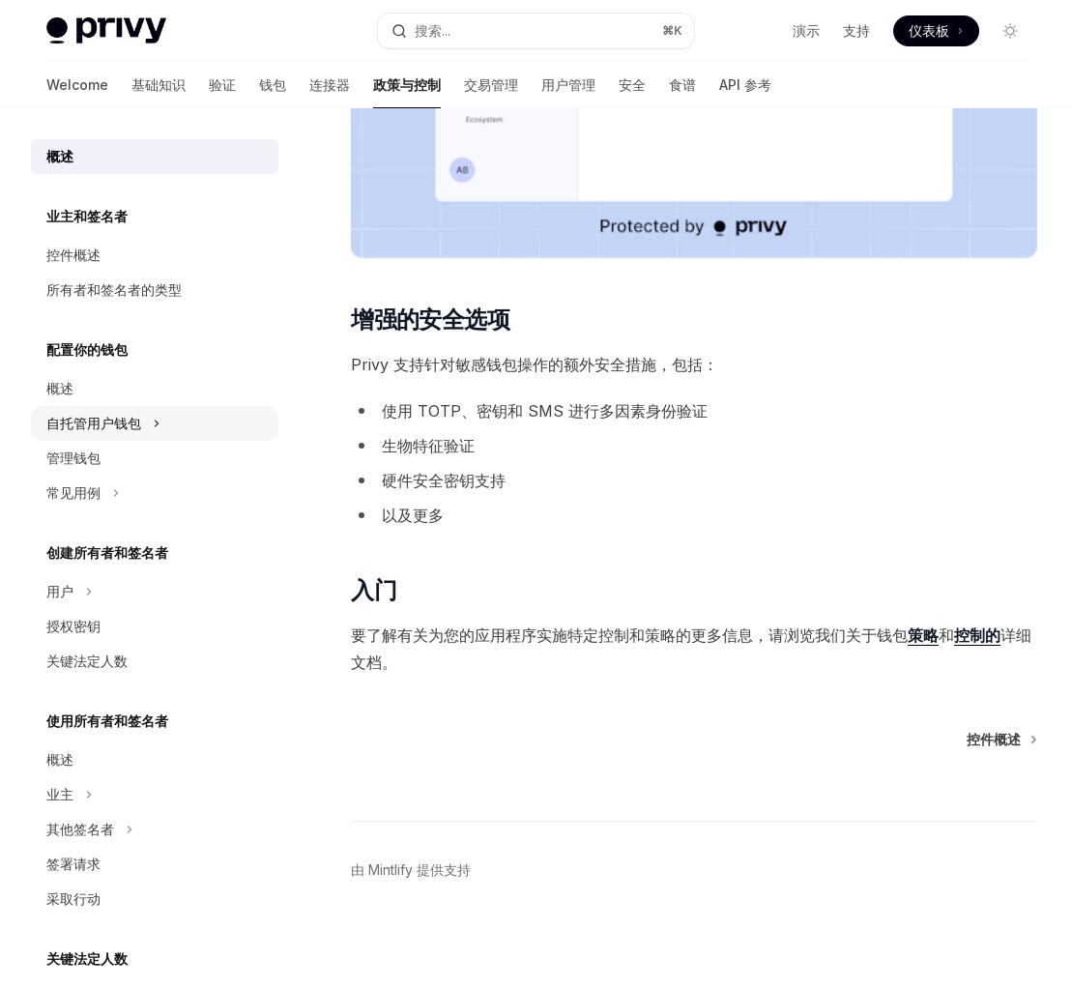
click at [194, 422] on button "自托管用户钱包" at bounding box center [154, 423] width 247 height 35
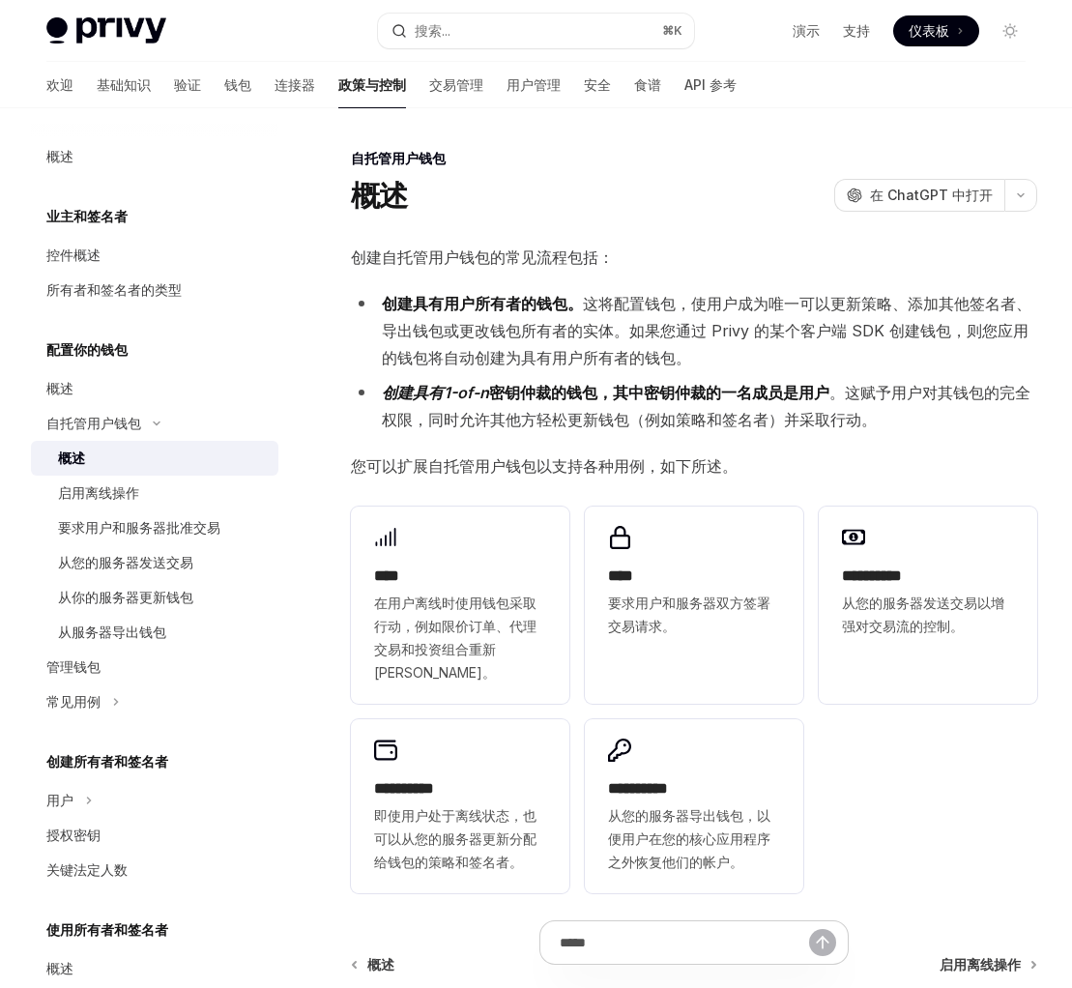
click at [667, 345] on li "创建具有用户所有者的钱包。 这将配置钱包，使用户成为唯一可以更新策略、添加其他签名者、导出钱包或更改钱包所有者的实体。如果您通过 Privy 的某个客户端 S…" at bounding box center [694, 330] width 686 height 81
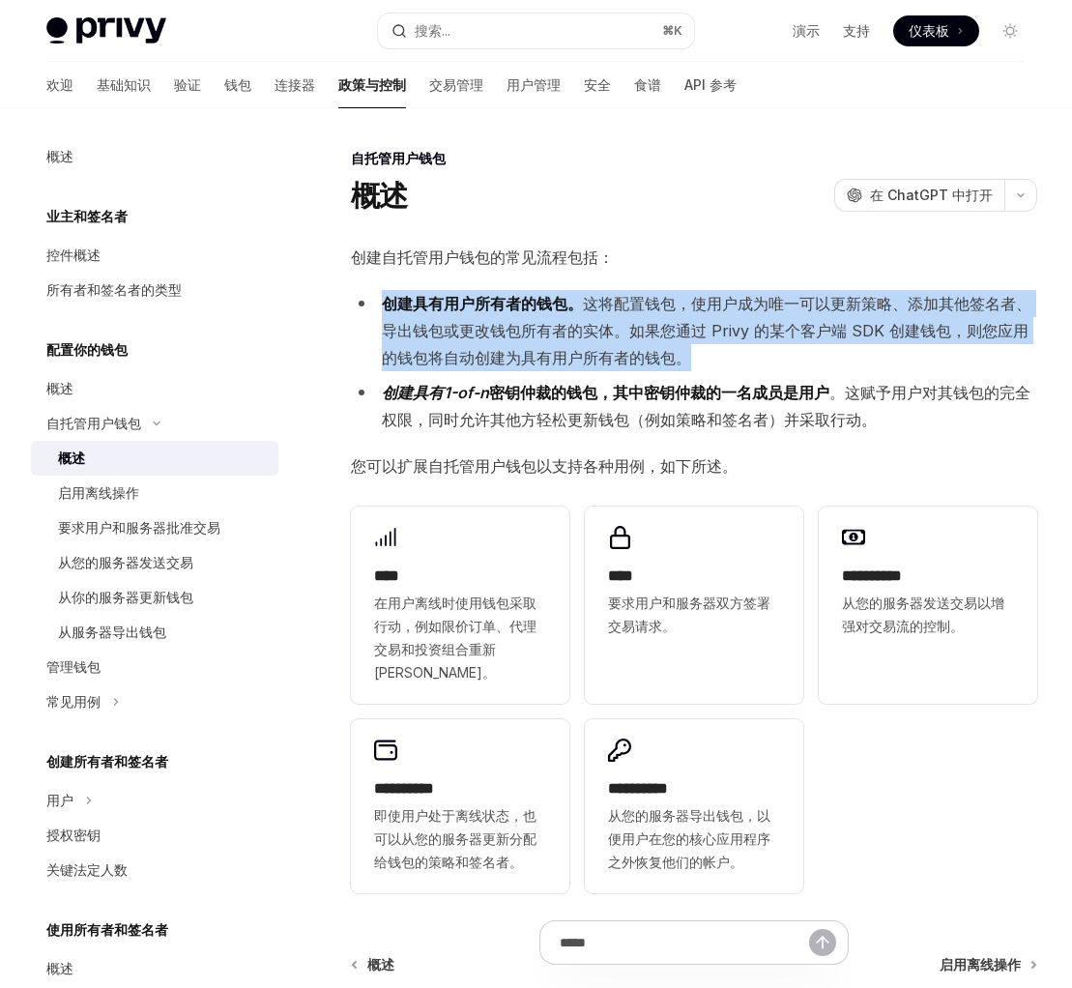
click at [667, 345] on li "创建具有用户所有者的钱包。 这将配置钱包，使用户成为唯一可以更新策略、添加其他签名者、导出钱包或更改钱包所有者的实体。如果您通过 Privy 的某个客户端 S…" at bounding box center [694, 330] width 686 height 81
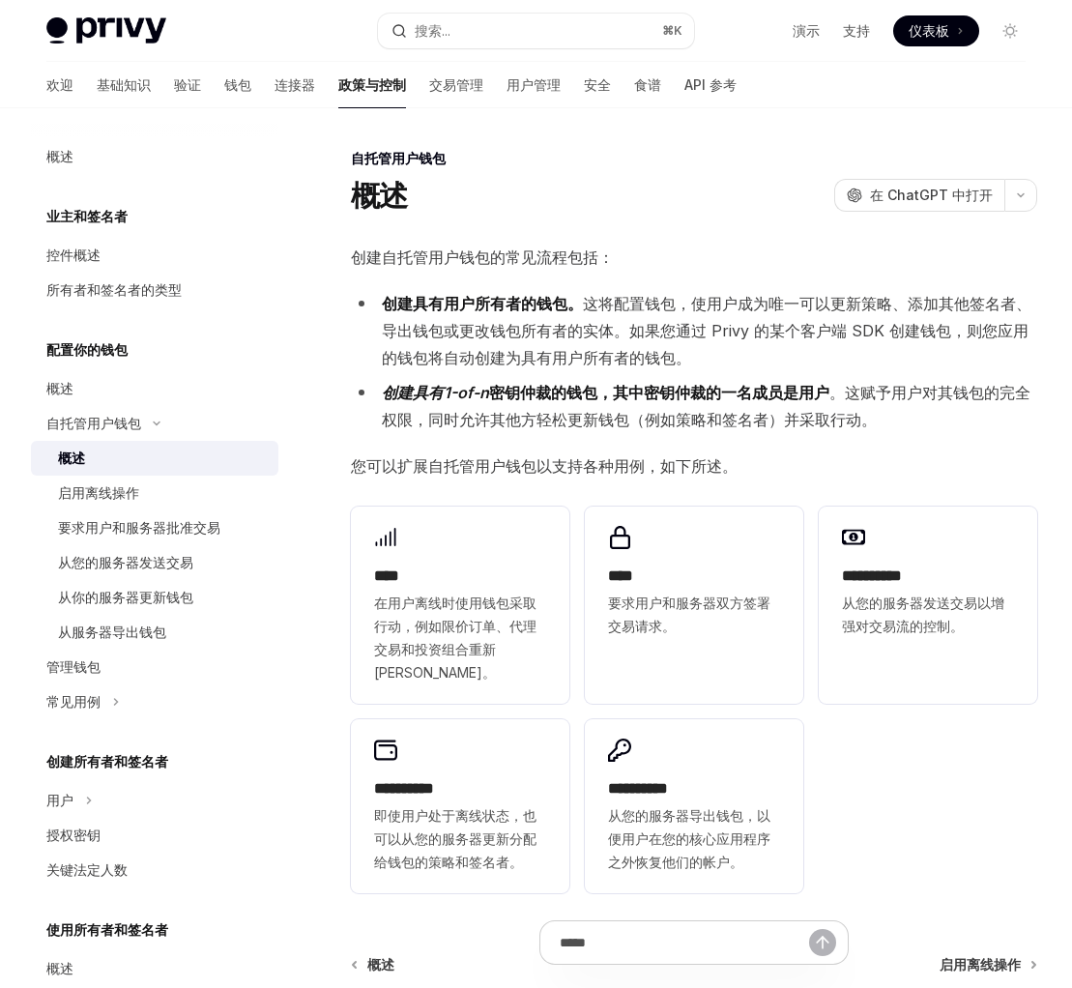
click at [599, 403] on li "创建具有1-of-n 密钥仲裁的钱包 ，其中密钥仲裁的一名成员是用户 。这赋予用户对其钱包的完全权限，同时允许其他方轻松更新钱包（例如策略和签名者）并采取行动。" at bounding box center [694, 406] width 686 height 54
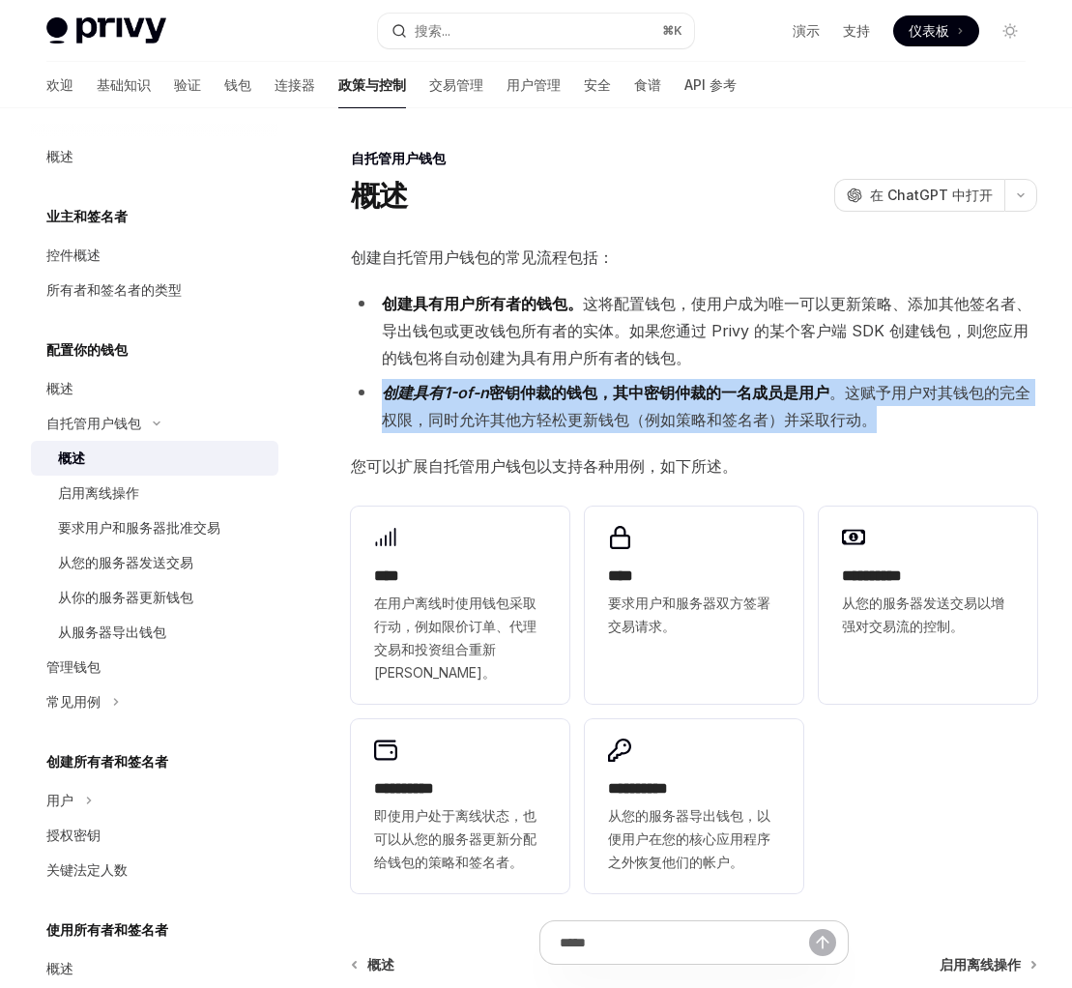
click at [599, 403] on li "创建具有1-of-n 密钥仲裁的钱包 ，其中密钥仲裁的一名成员是用户 。这赋予用户对其钱包的完全权限，同时允许其他方轻松更新钱包（例如策略和签名者）并采取行动。" at bounding box center [694, 406] width 686 height 54
click at [231, 505] on link "启用离线操作" at bounding box center [154, 492] width 247 height 35
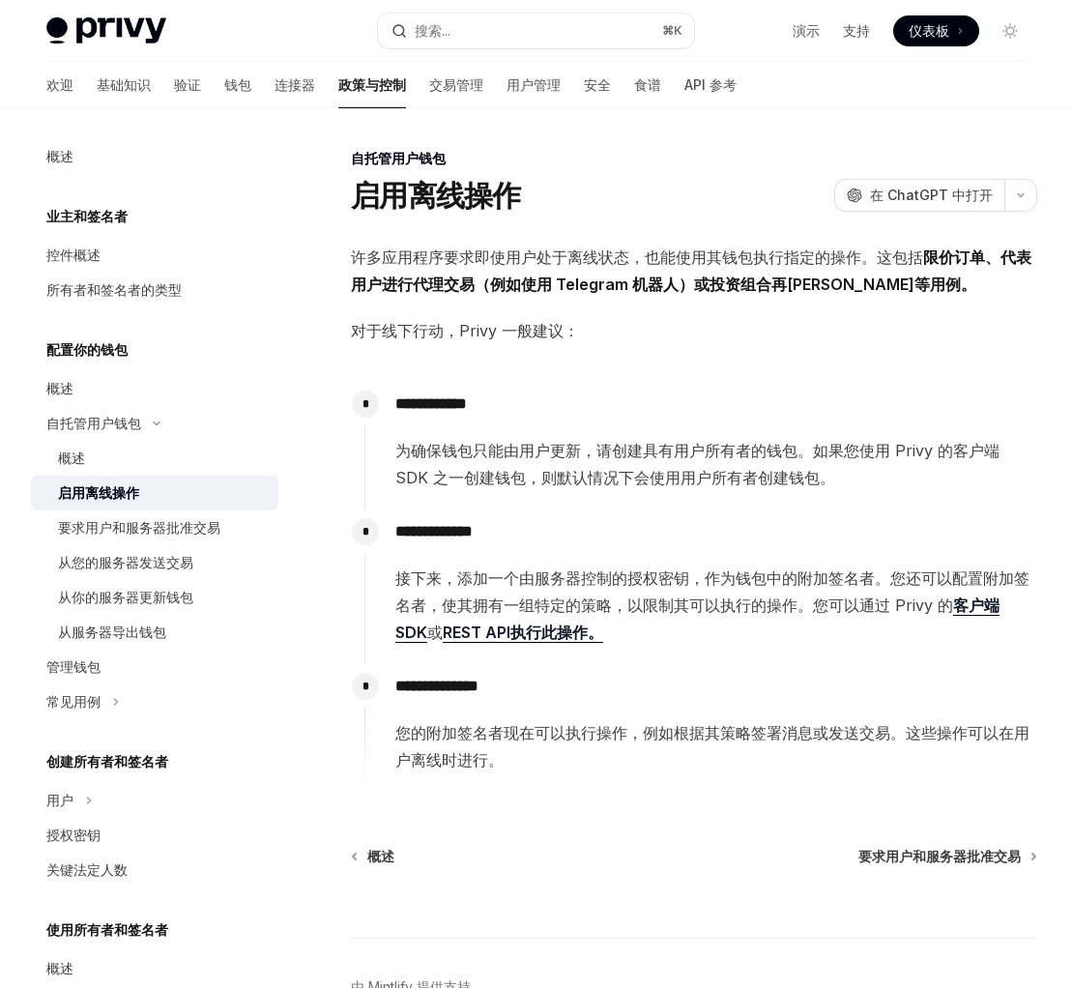
click at [661, 256] on font "许多应用程序要求即使用户处于离线状态，也能使用其钱包执行指定的操作。这包括" at bounding box center [637, 256] width 572 height 19
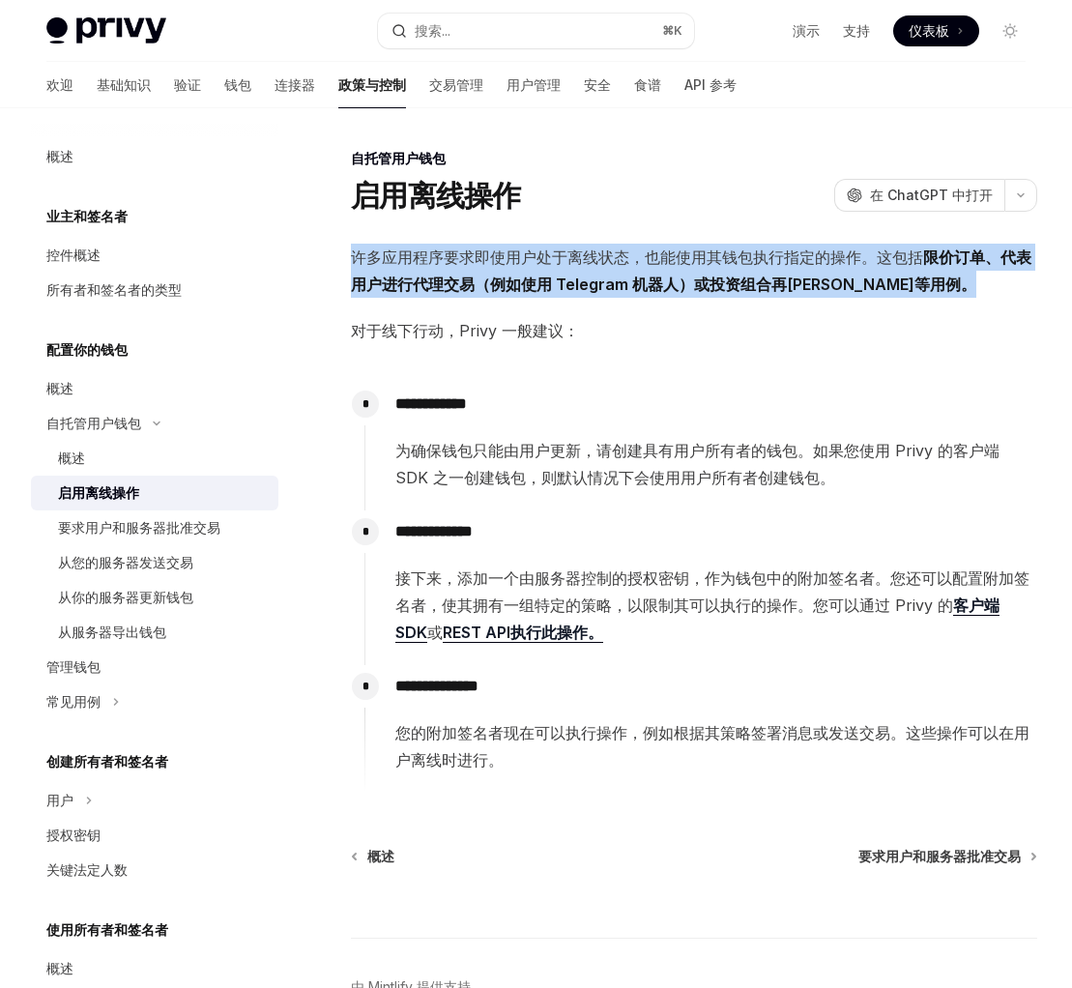
click at [661, 256] on font "许多应用程序要求即使用户处于离线状态，也能使用其钱包执行指定的操作。这包括" at bounding box center [637, 256] width 572 height 19
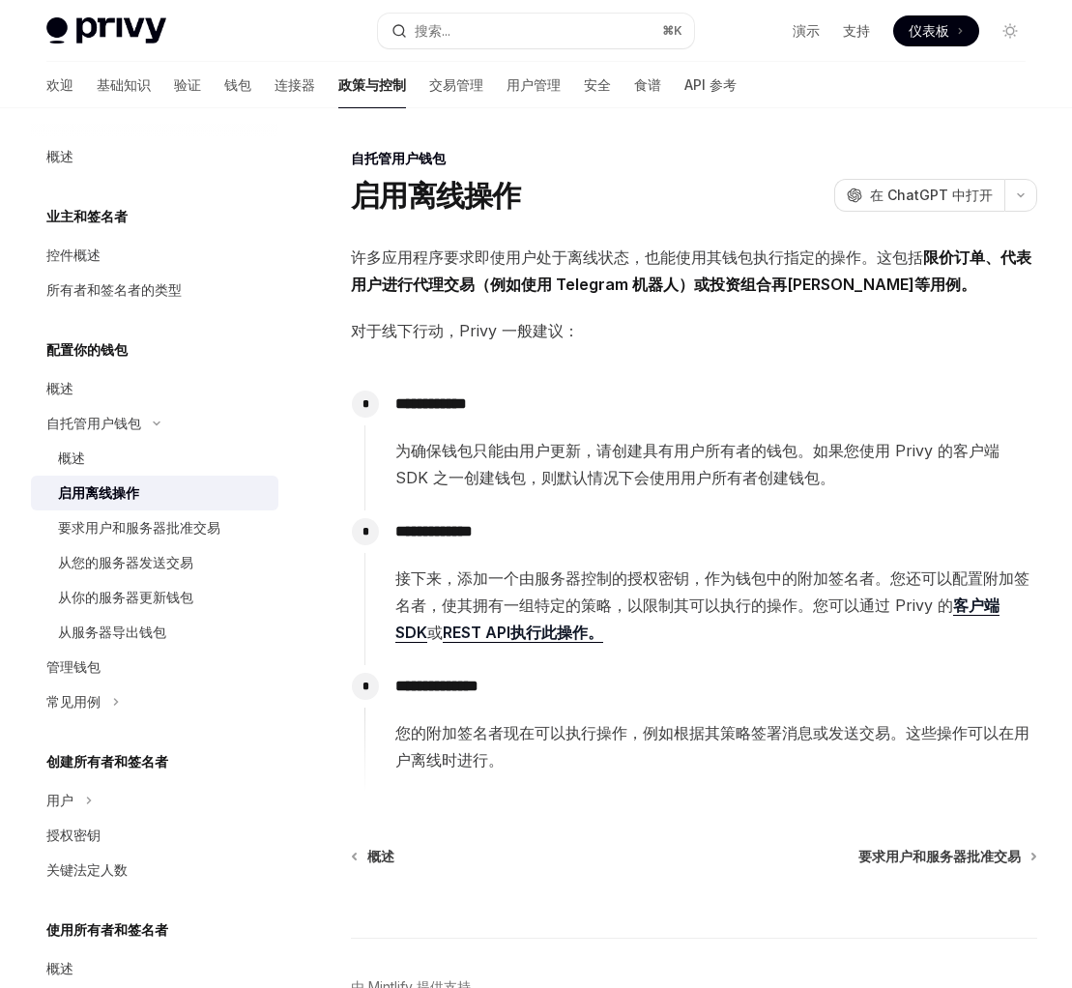
click at [541, 484] on font "为确保钱包只能由用户更新，请创建具有用户所有者的钱包。如果您使用 Privy 的客户端 SDK 之一创建钱包，则默认情况下会使用用户所有者创建钱包。" at bounding box center [697, 464] width 604 height 46
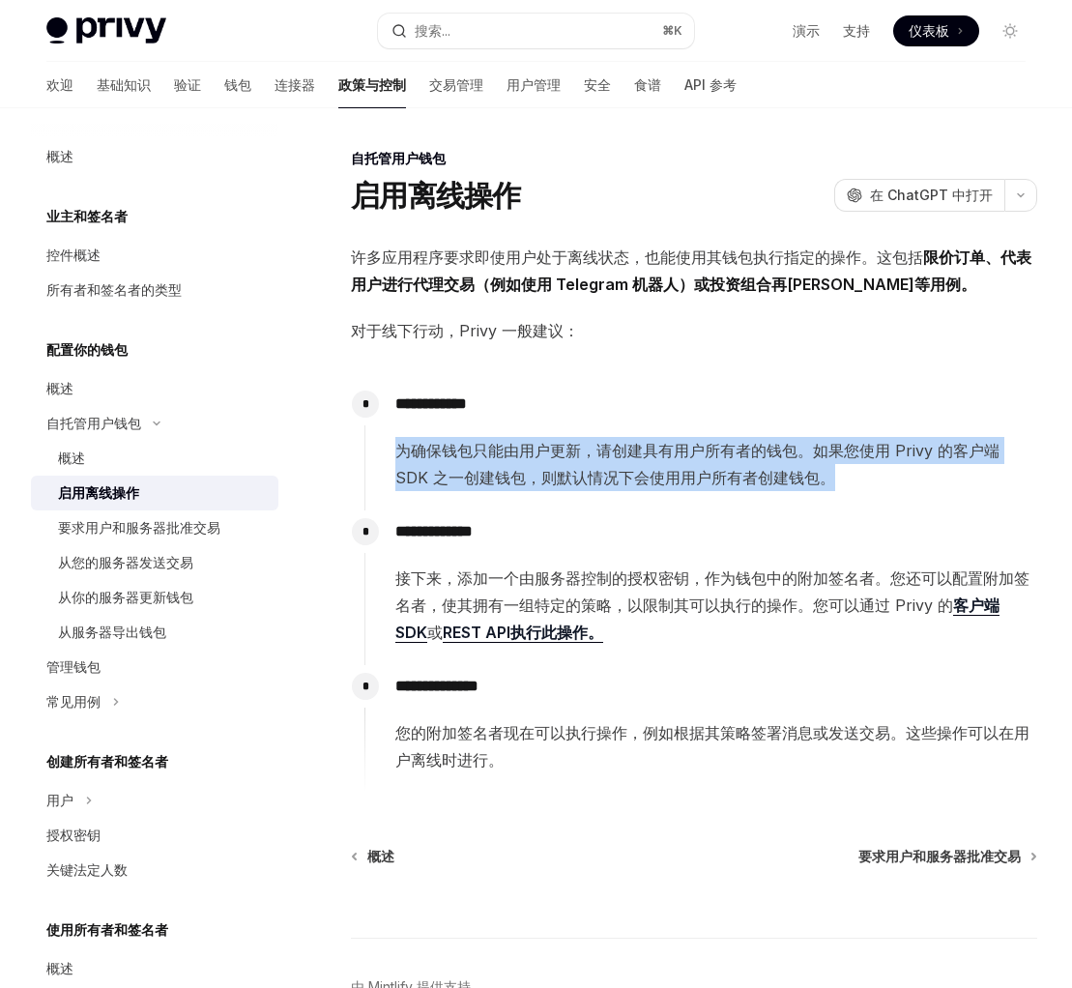
click at [541, 484] on font "为确保钱包只能由用户更新，请创建具有用户所有者的钱包。如果您使用 Privy 的客户端 SDK 之一创建钱包，则默认情况下会使用用户所有者创建钱包。" at bounding box center [697, 464] width 604 height 46
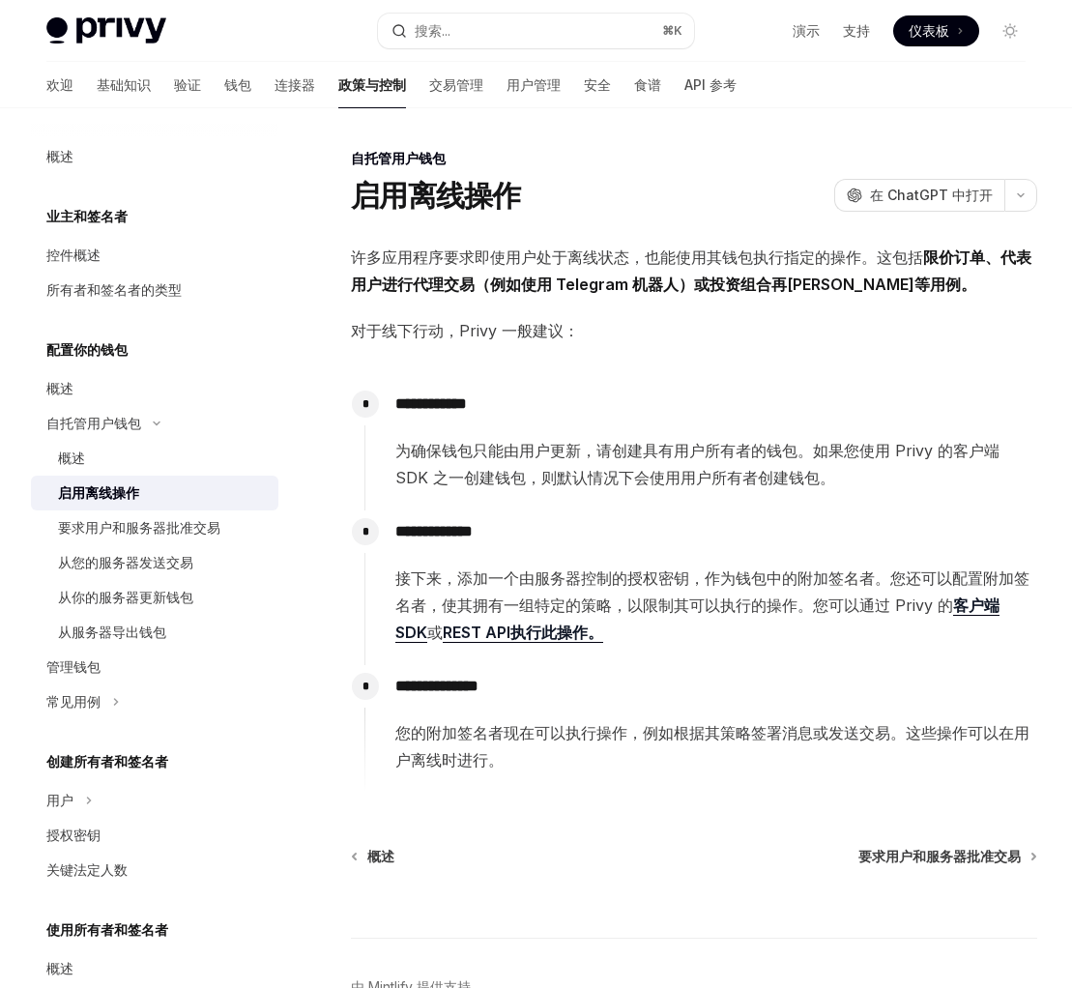
click at [504, 571] on font "接下来，添加一个由服务器控制的授权密钥，作为钱包中的附加签名者。您还可以配置附加签名者，使其拥有一组特定的策略，以限制其可以执行的操作。您可以通过 Privy…" at bounding box center [712, 591] width 634 height 46
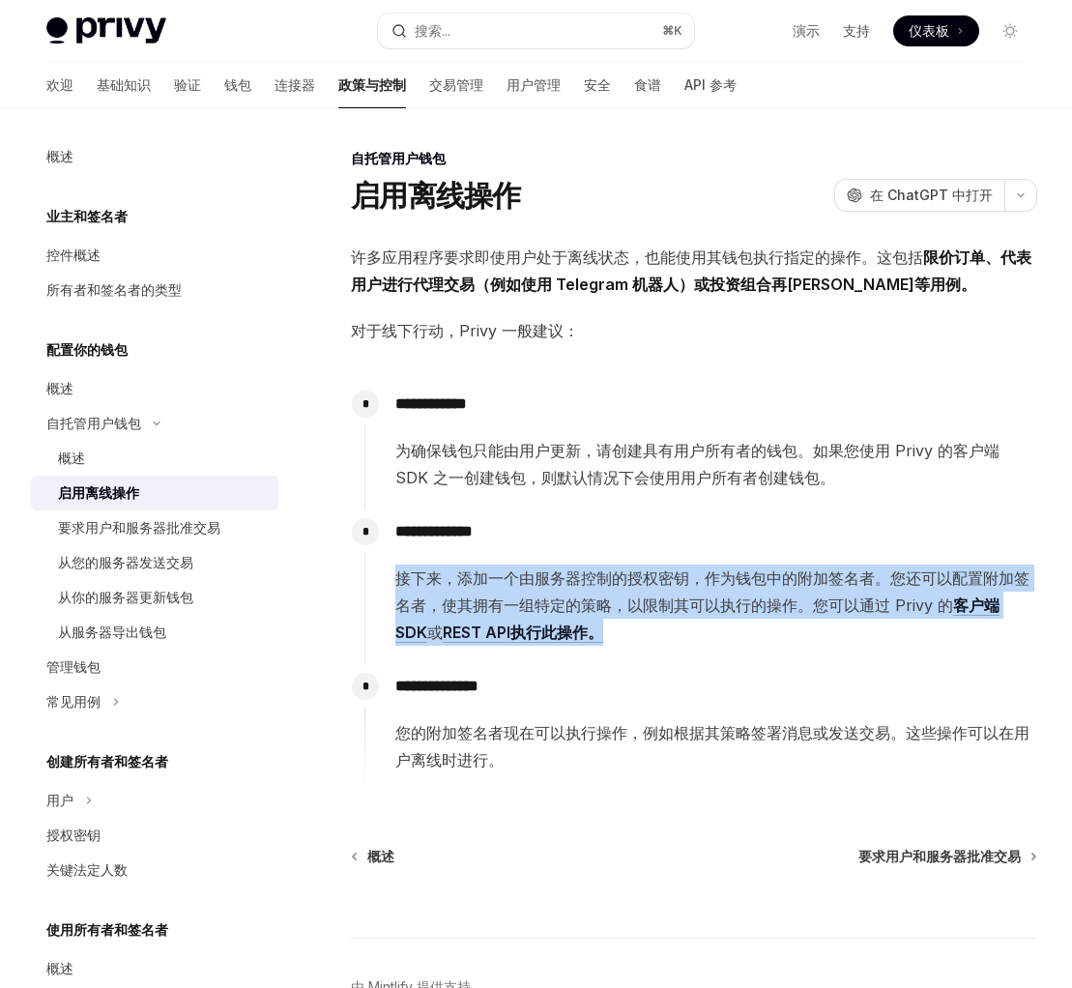
click at [504, 571] on font "接下来，添加一个由服务器控制的授权密钥，作为钱包中的附加签名者。您还可以配置附加签名者，使其拥有一组特定的策略，以限制其可以执行的操作。您可以通过 Privy…" at bounding box center [712, 591] width 634 height 46
click at [189, 520] on font "要求用户和服务器批准交易" at bounding box center [139, 527] width 162 height 16
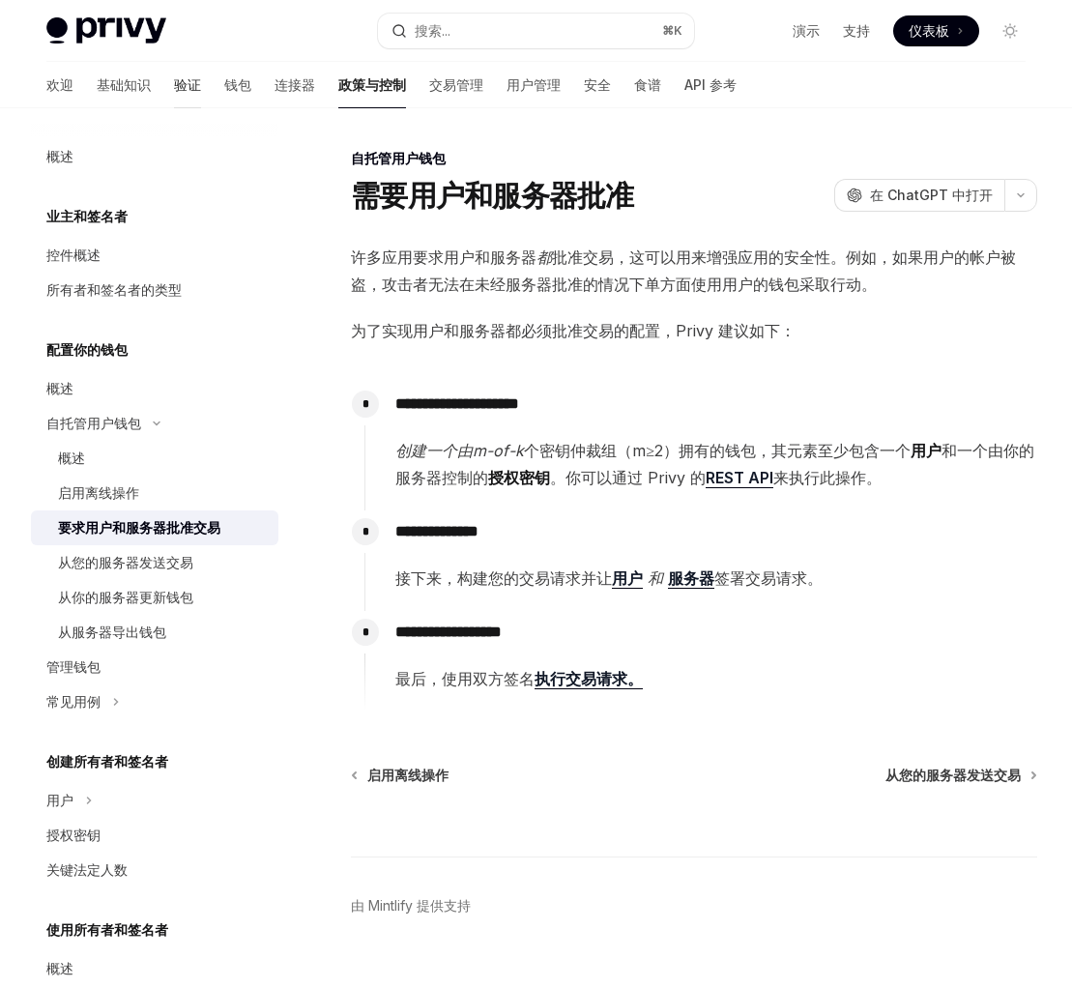
click at [174, 78] on font "验证" at bounding box center [187, 84] width 27 height 16
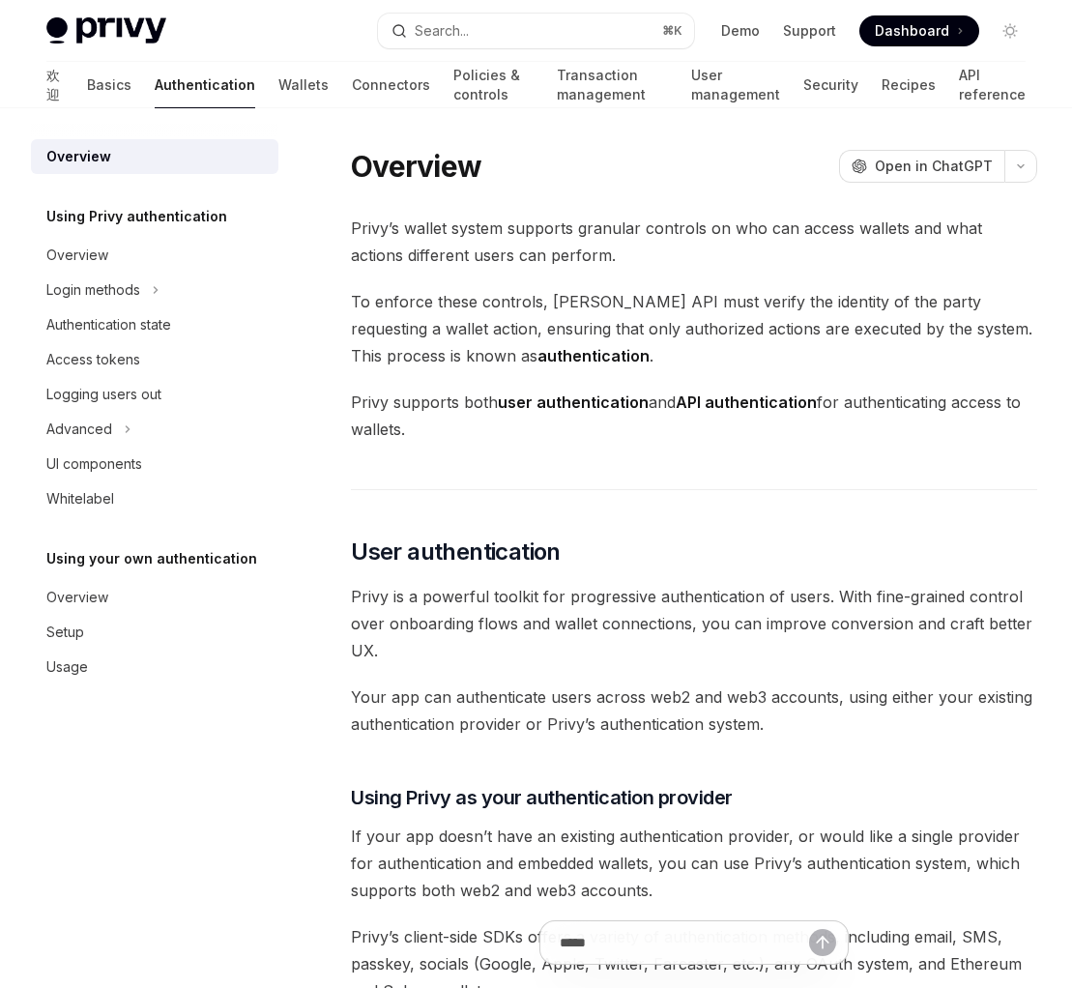
click at [96, 90] on div "欢迎 Basics Authentication Wallets Connectors Policies & controls Transaction man…" at bounding box center [535, 85] width 979 height 46
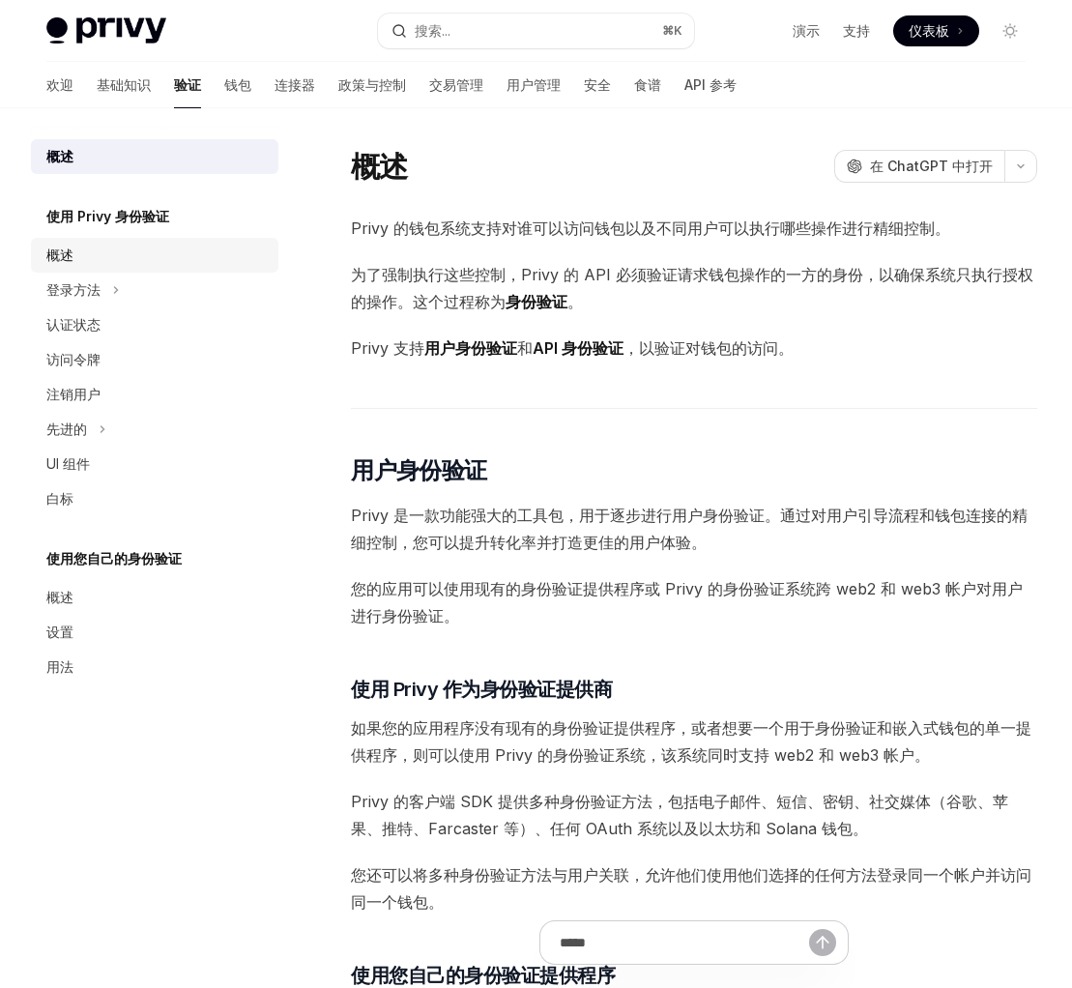
click at [165, 262] on div "概述" at bounding box center [156, 255] width 220 height 23
type textarea "*"
